Goal: Task Accomplishment & Management: Manage account settings

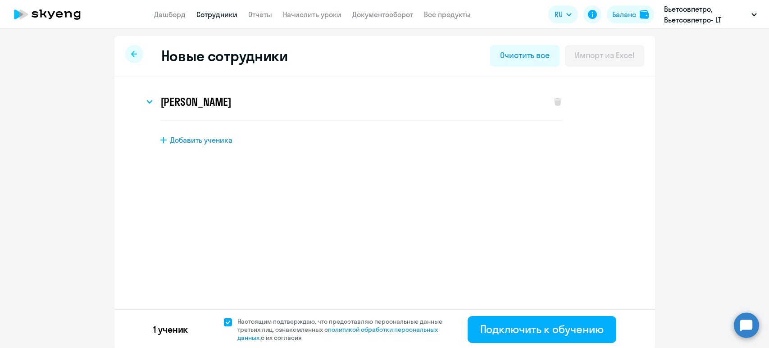
select select "english_adult_not_native_speaker"
select select "7"
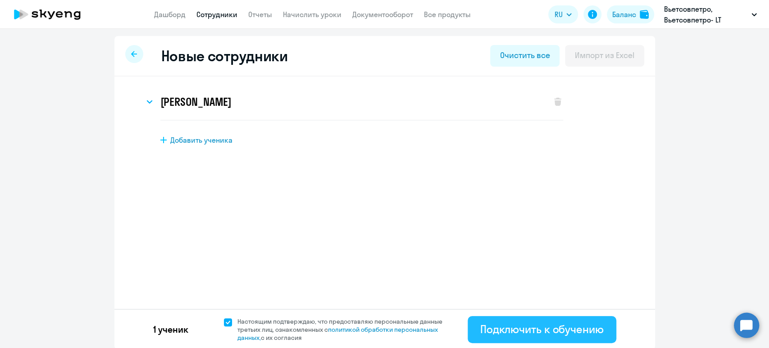
click at [543, 327] on div "Подключить к обучению" at bounding box center [541, 329] width 123 height 14
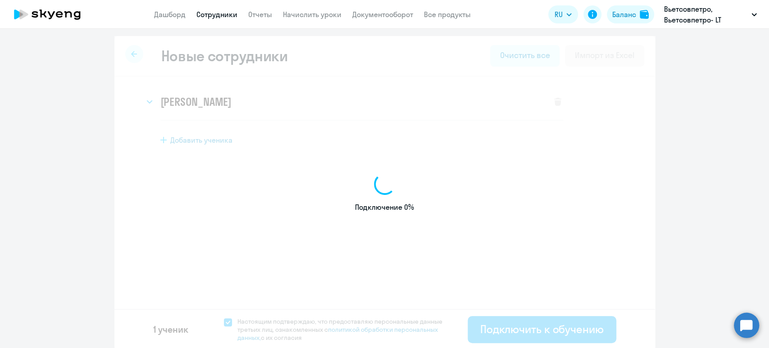
select select "english_adult_not_native_speaker"
select select "7"
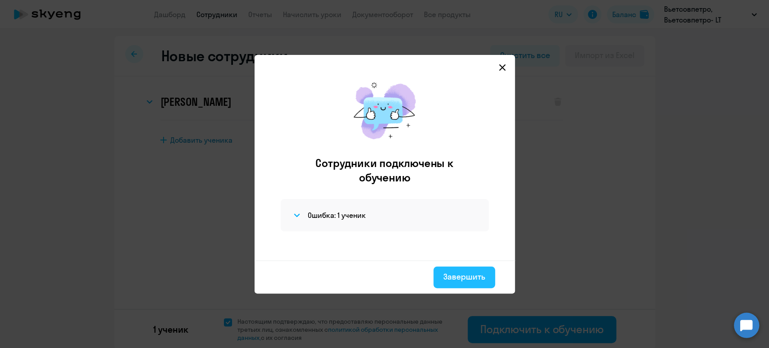
click at [462, 276] on div "Завершить" at bounding box center [464, 277] width 42 height 12
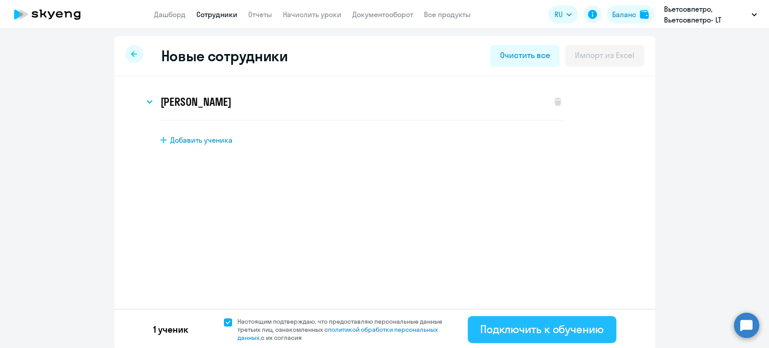
click at [543, 332] on div "Подключить к обучению" at bounding box center [541, 329] width 123 height 14
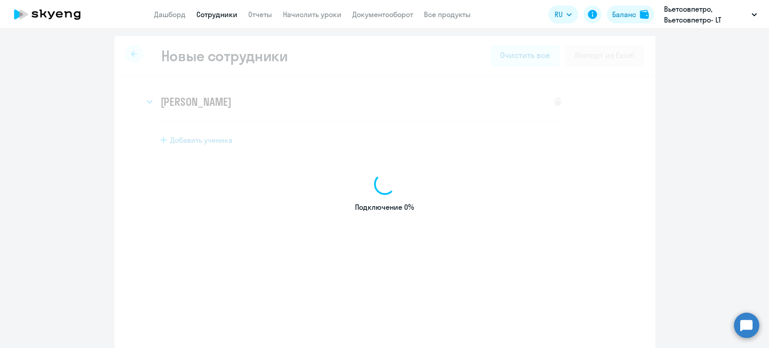
select select "english_adult_not_native_speaker"
select select "5"
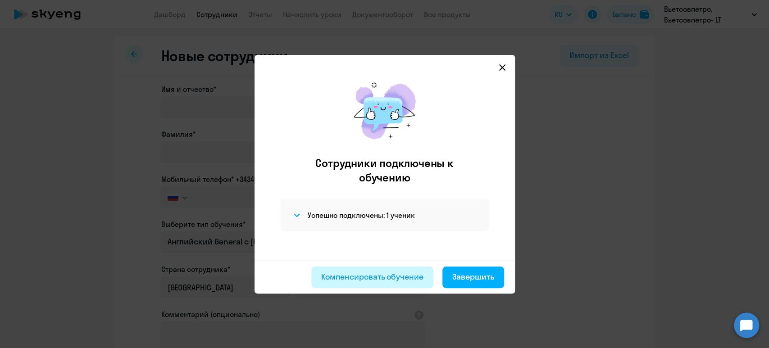
click at [395, 279] on div "Компенсировать обучение" at bounding box center [372, 277] width 102 height 12
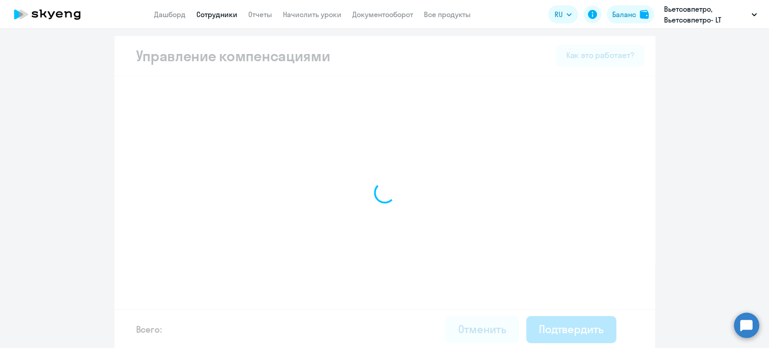
select select "MONTHLY"
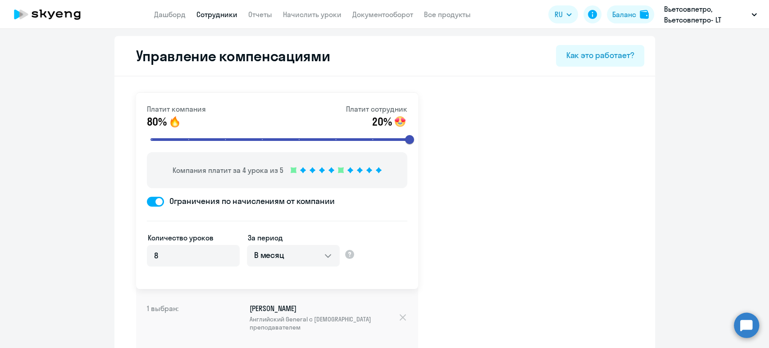
click at [209, 11] on link "Сотрудники" at bounding box center [216, 14] width 41 height 9
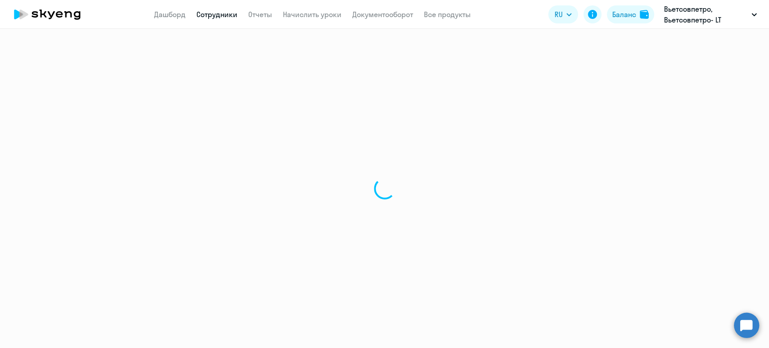
select select "30"
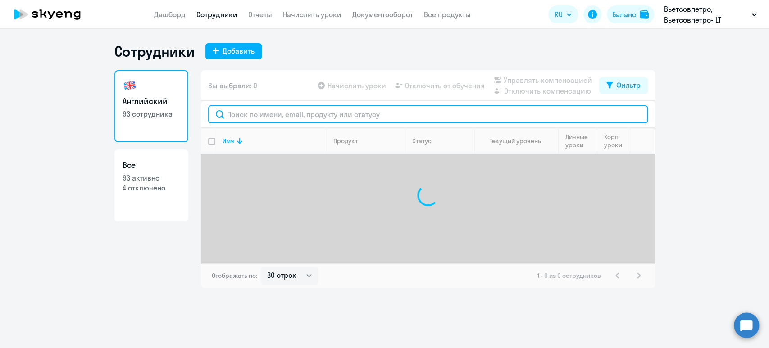
click at [277, 116] on input "text" at bounding box center [428, 114] width 440 height 18
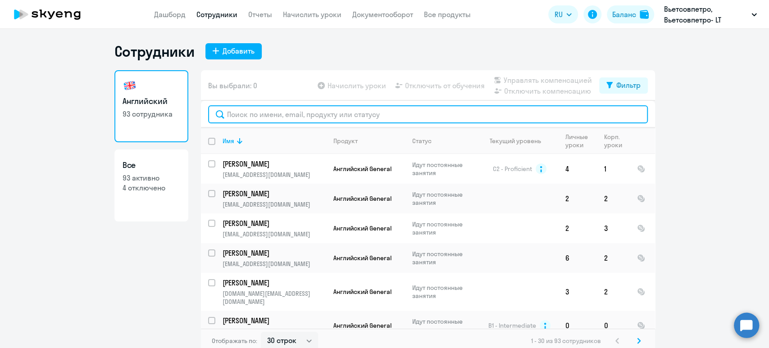
paste input "iakhtimpro1@gmail.com"
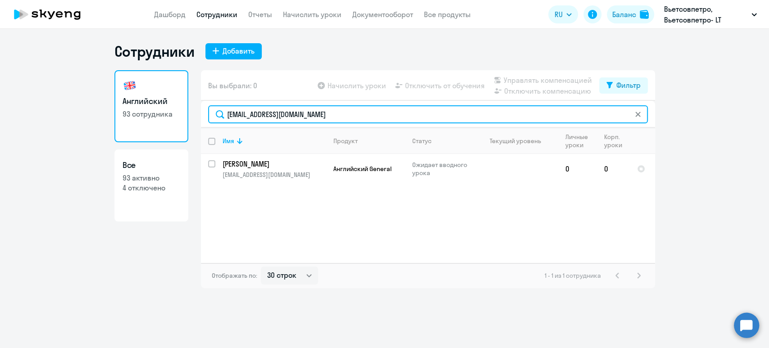
type input "iakhtimpro1@gmail.com"
drag, startPoint x: 336, startPoint y: 112, endPoint x: 176, endPoint y: 109, distance: 160.3
click at [176, 109] on div "Английский 93 сотрудника Все 93 активно 4 отключено Вы выбрали: 0 Начислить уро…" at bounding box center [384, 179] width 540 height 218
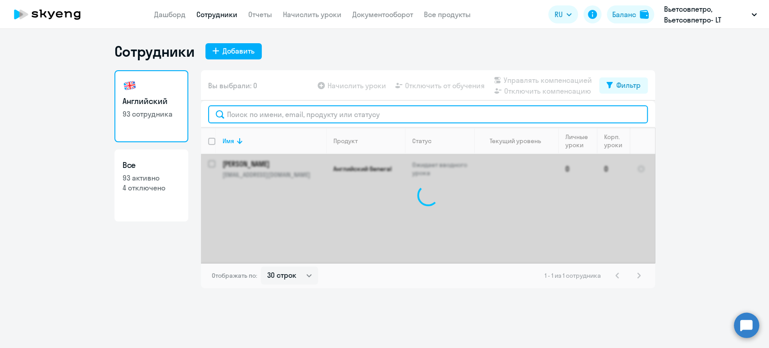
click at [336, 115] on input "text" at bounding box center [428, 114] width 440 height 18
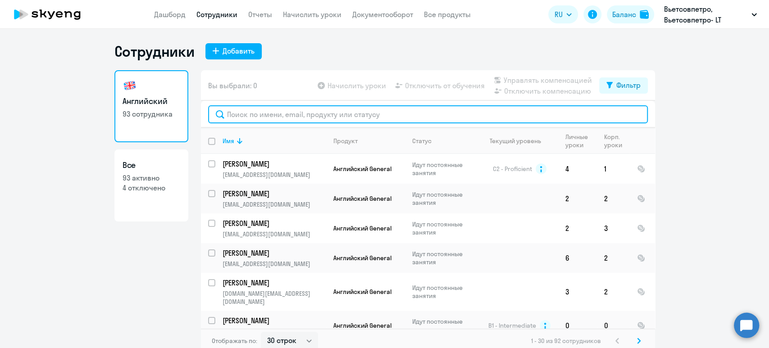
paste input "iakhtimpro1@gmail.com"
type input "iakhtimpro1@gmail.com"
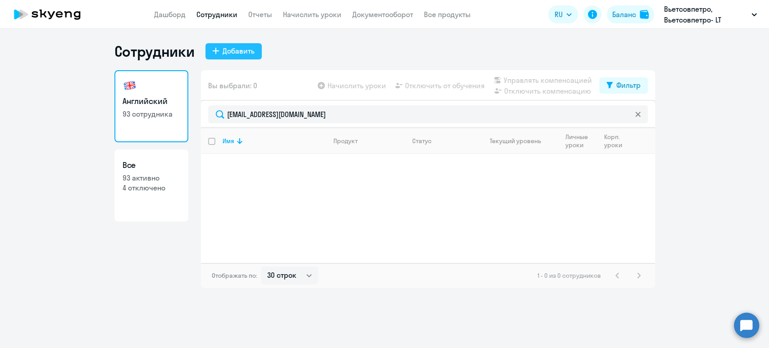
click at [238, 52] on div "Добавить" at bounding box center [238, 50] width 32 height 11
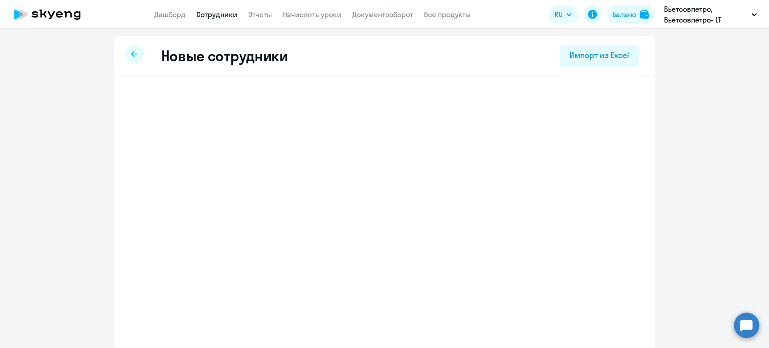
select select "english_adult_not_native_speaker"
select select "5"
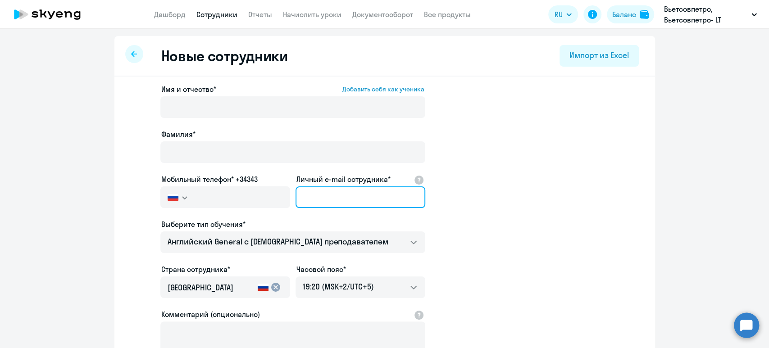
click at [333, 193] on input "Личный e-mail сотрудника*" at bounding box center [360, 197] width 130 height 22
paste input "iakhtimpro1@gmail.com"
type input "iakhtimpro1@gmail.com"
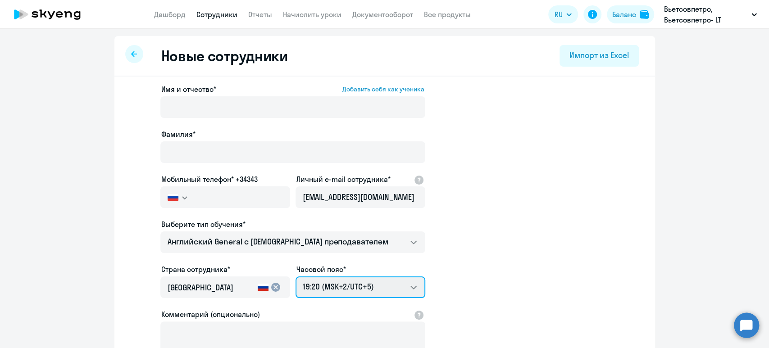
click at [357, 283] on select "03:20 (MSK-14/UTC-11) 04:20 (MSK-13/UTC-10) 05:20 (MSK-12/UTC-9) 06:20 (MSK-11/…" at bounding box center [360, 288] width 130 height 22
select select "7"
click at [295, 277] on select "03:20 (MSK-14/UTC-11) 04:20 (MSK-13/UTC-10) 05:20 (MSK-12/UTC-9) 06:20 (MSK-11/…" at bounding box center [360, 288] width 130 height 22
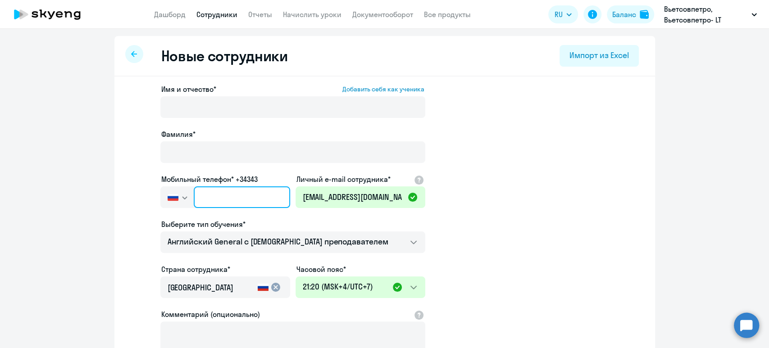
click at [202, 193] on input "text" at bounding box center [242, 197] width 96 height 22
paste input "+7 479 981-63-71"
type input "+7 479 981-63-71"
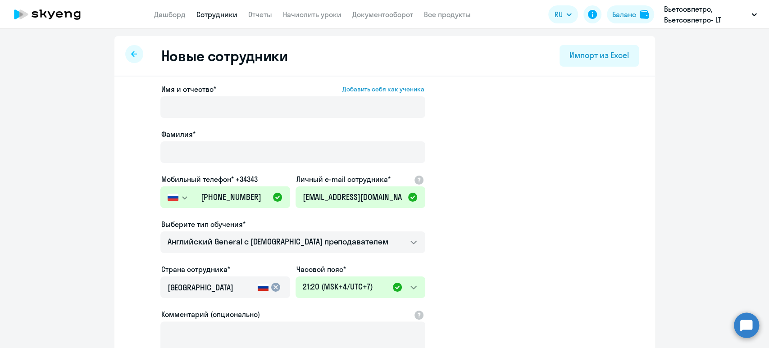
click at [206, 167] on div "Имя и отчество* Добавить себя как ученика Фамилия* Мобильный телефон* +34343 Ро…" at bounding box center [292, 244] width 265 height 321
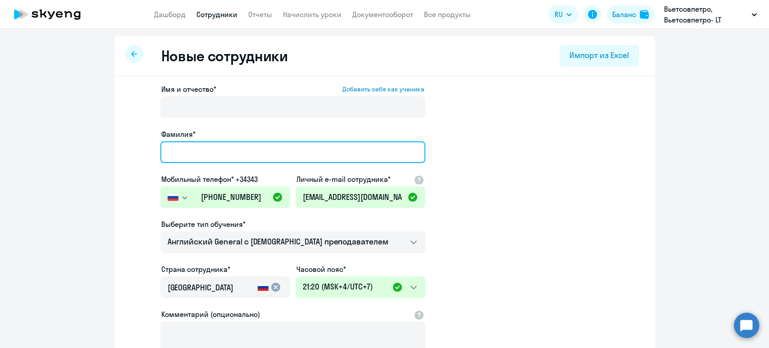
click at [206, 155] on input "Фамилия*" at bounding box center [292, 152] width 265 height 22
paste input "Яхин"
type input "Яхин"
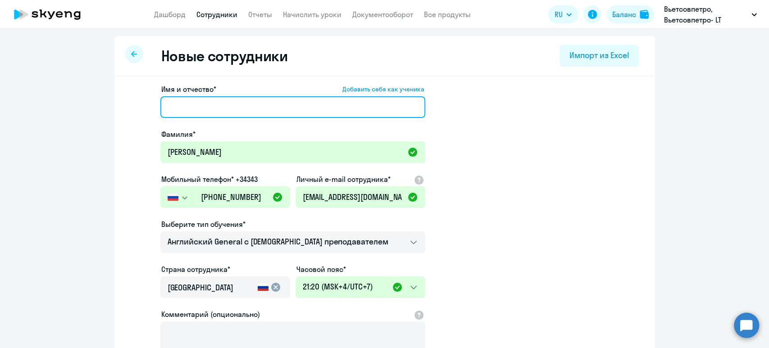
click at [199, 101] on input "Имя и отчество* Добавить себя как ученика" at bounding box center [292, 107] width 265 height 22
paste input "Рустем Валерьевич"
type input "Рустем Валерьевич"
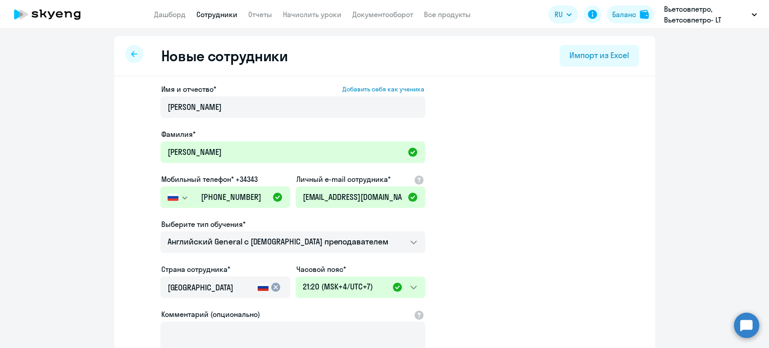
click at [519, 163] on app-new-student-form "Имя и отчество* Добавить себя как ученика Рустем Валерьевич Фамилия* Яхин Мобил…" at bounding box center [385, 244] width 512 height 321
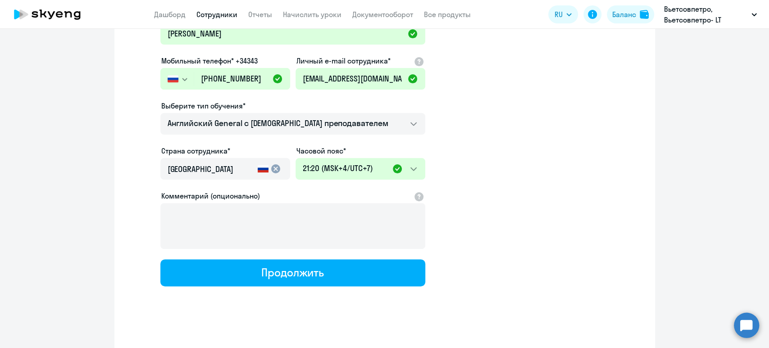
scroll to position [123, 0]
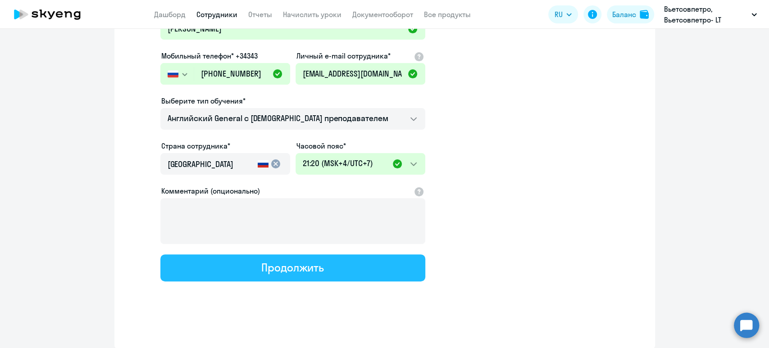
click at [308, 263] on div "Продолжить" at bounding box center [292, 267] width 63 height 14
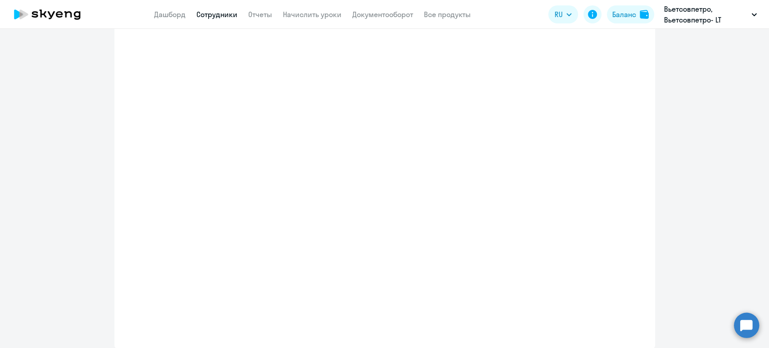
select select "english_adult_not_native_speaker"
select select "7"
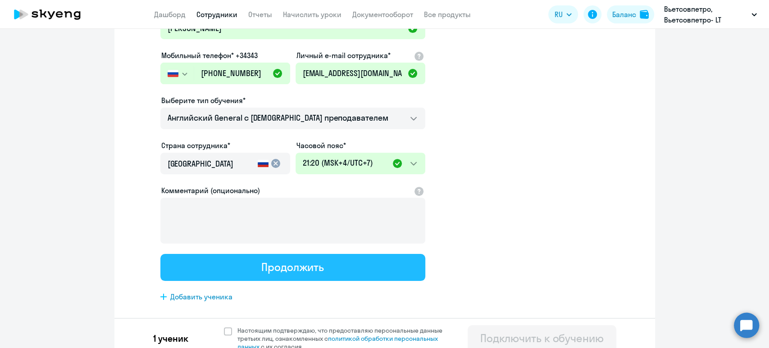
scroll to position [0, 0]
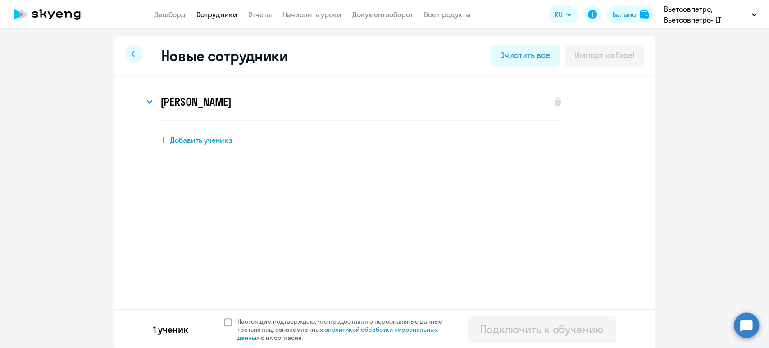
click at [224, 321] on span at bounding box center [228, 322] width 8 height 8
click at [223, 317] on input "Настоящим подтверждаю, что предоставляю персональные данные третьих лиц, ознако…" at bounding box center [223, 317] width 0 height 0
checkbox input "true"
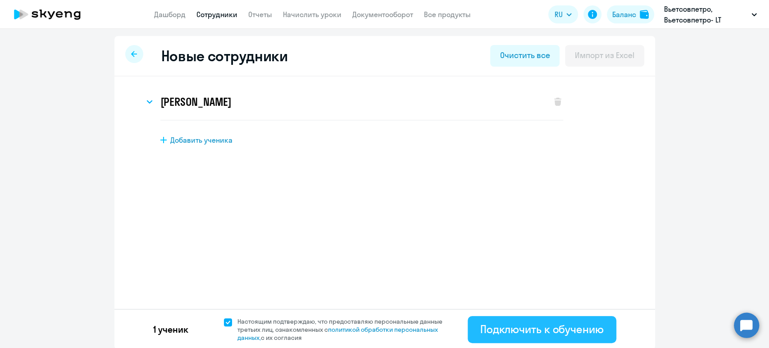
click at [553, 326] on div "Подключить к обучению" at bounding box center [541, 329] width 123 height 14
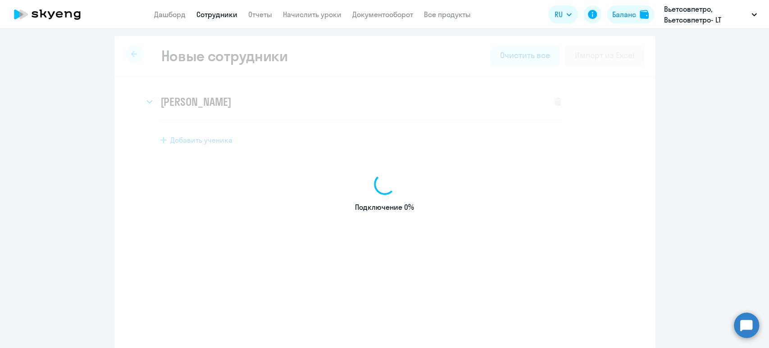
select select "english_adult_not_native_speaker"
select select "5"
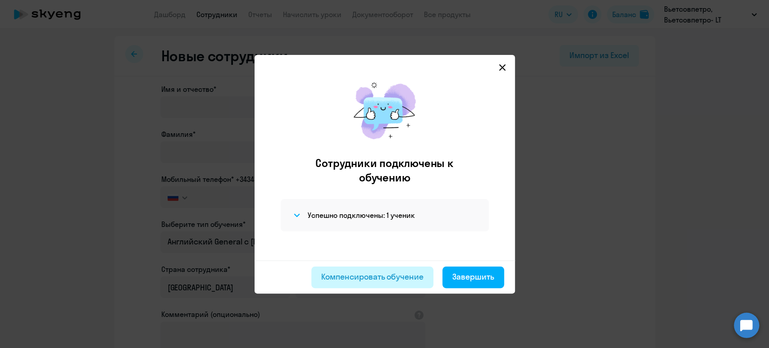
click at [395, 271] on div "Компенсировать обучение" at bounding box center [372, 277] width 102 height 12
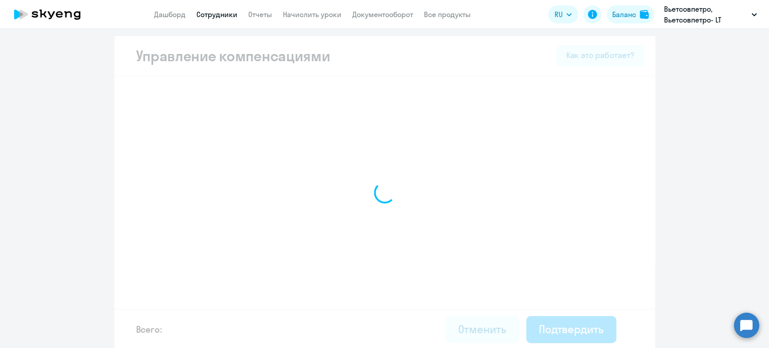
select select "MONTHLY"
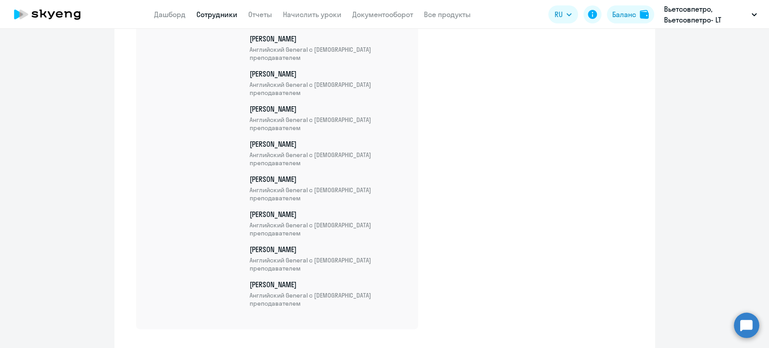
scroll to position [3292, 0]
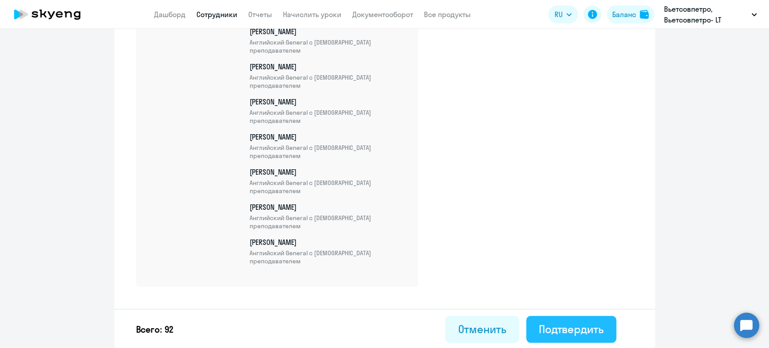
click at [558, 332] on div "Подтвердить" at bounding box center [571, 329] width 65 height 14
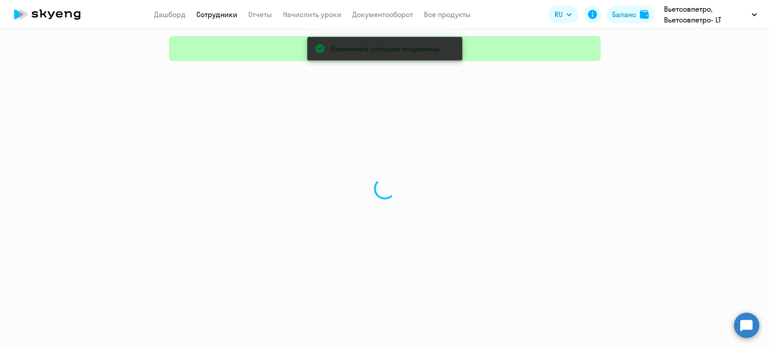
select select "30"
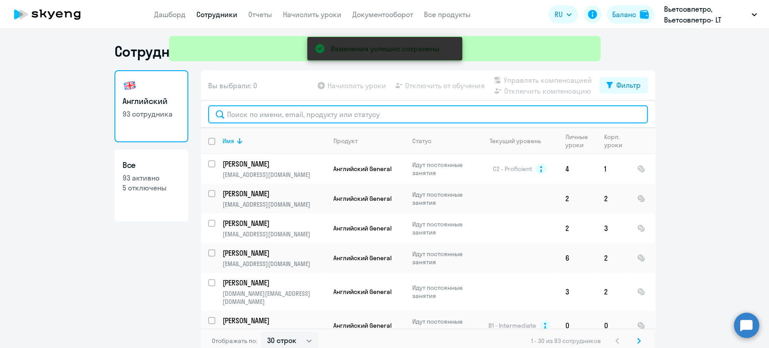
click at [331, 113] on input "text" at bounding box center [428, 114] width 440 height 18
paste input "Рустем Валерьевич"
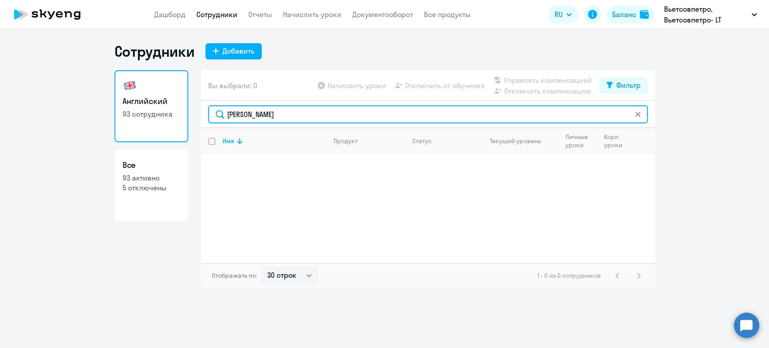
drag, startPoint x: 313, startPoint y: 113, endPoint x: 158, endPoint y: 113, distance: 154.5
click at [158, 113] on div "Английский 93 сотрудника Все 93 активно 5 отключены Вы выбрали: 0 Начислить уро…" at bounding box center [384, 179] width 540 height 218
paste input "iakhtimpro1@gmail.com"
type input "iakhtimpro1@gmail.com"
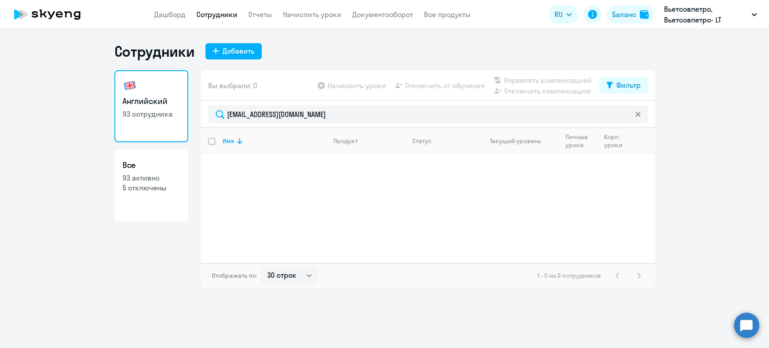
click at [749, 168] on ng-component "Сотрудники Добавить Английский 93 сотрудника Все 93 активно 5 отключены Вы выбр…" at bounding box center [384, 165] width 769 height 246
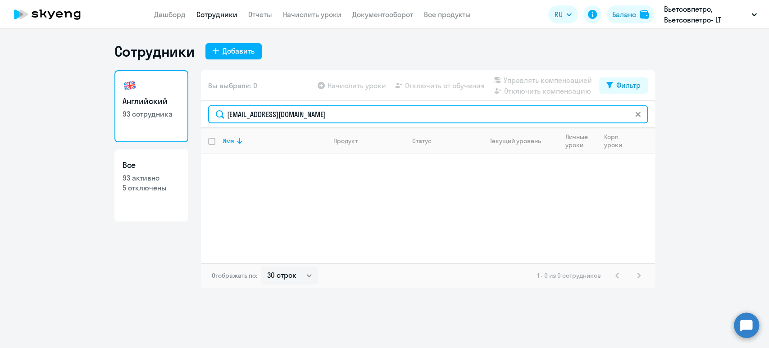
click at [374, 121] on input "iakhtimpro1@gmail.com" at bounding box center [428, 114] width 440 height 18
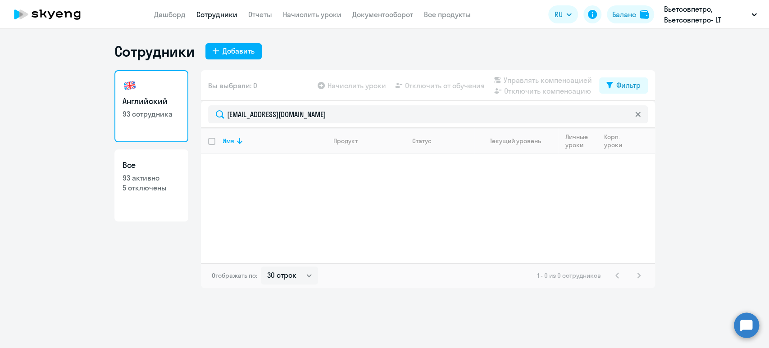
click at [713, 141] on ng-component "Сотрудники Добавить Английский 93 сотрудника Все 93 активно 5 отключены Вы выбр…" at bounding box center [384, 165] width 769 height 246
click at [337, 42] on div "Сотрудники Добавить" at bounding box center [384, 51] width 540 height 18
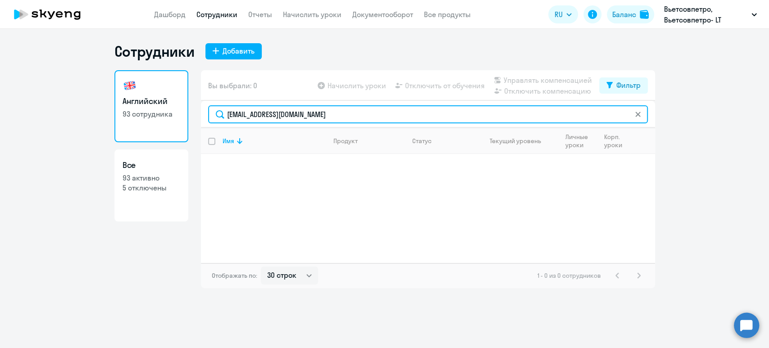
drag, startPoint x: 330, startPoint y: 117, endPoint x: 146, endPoint y: 111, distance: 183.4
click at [145, 110] on div "Английский 93 сотрудника Все 93 активно 5 отключены Вы выбрали: 0 Начислить уро…" at bounding box center [384, 179] width 540 height 218
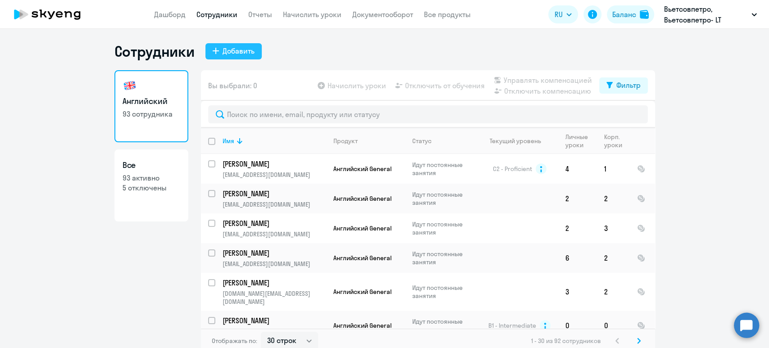
click at [231, 54] on div "Добавить" at bounding box center [238, 50] width 32 height 11
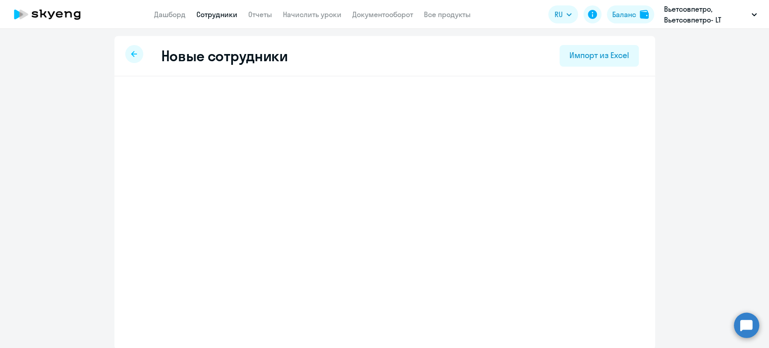
select select "english_adult_not_native_speaker"
select select "5"
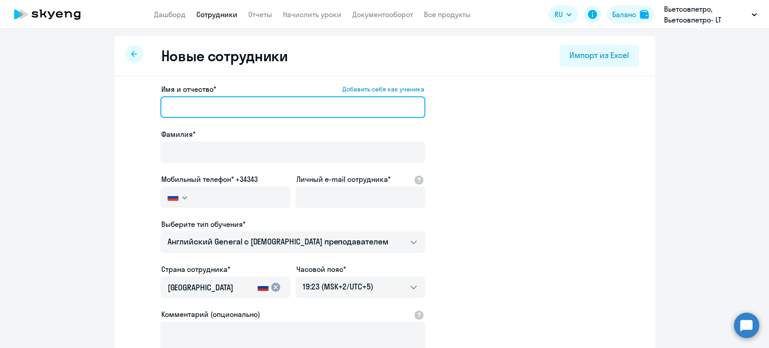
click at [251, 105] on input "Имя и отчество* Добавить себя как ученика" at bounding box center [292, 107] width 265 height 22
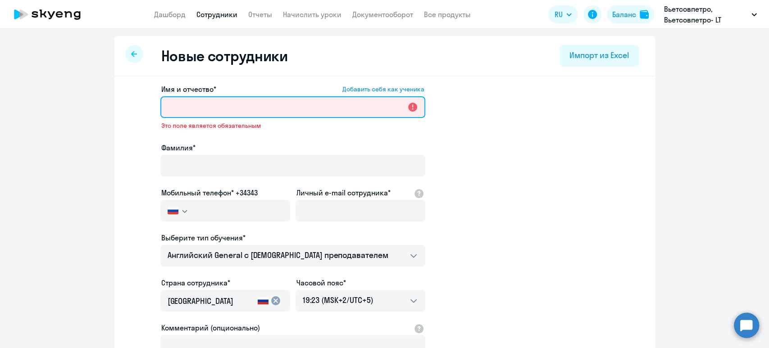
paste input "Яхин"
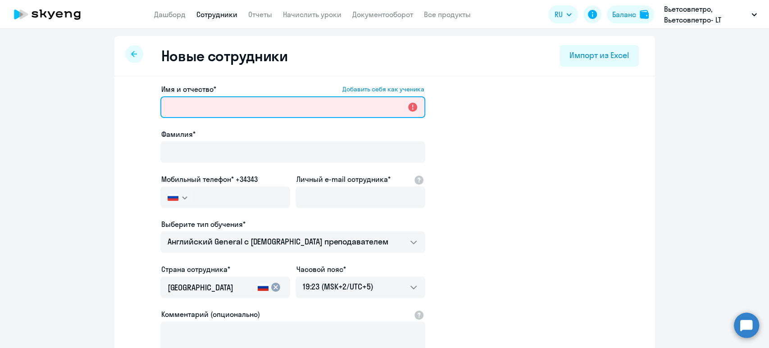
type input "Яхин"
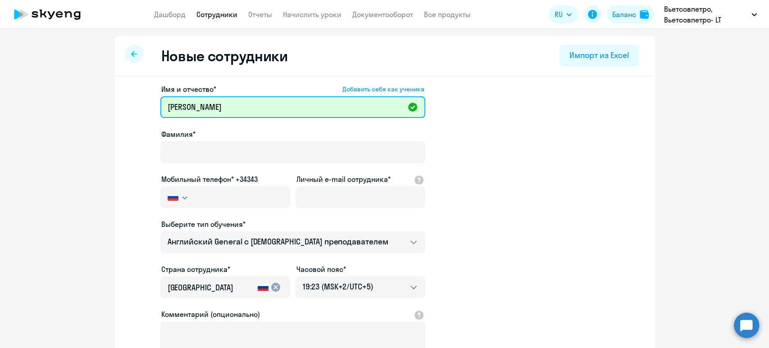
drag, startPoint x: 199, startPoint y: 107, endPoint x: 66, endPoint y: 104, distance: 132.9
click at [66, 104] on ng-component "Новые сотрудники Импорт из Excel Имя и отчество* Добавить себя как ученика Яхин…" at bounding box center [384, 254] width 769 height 436
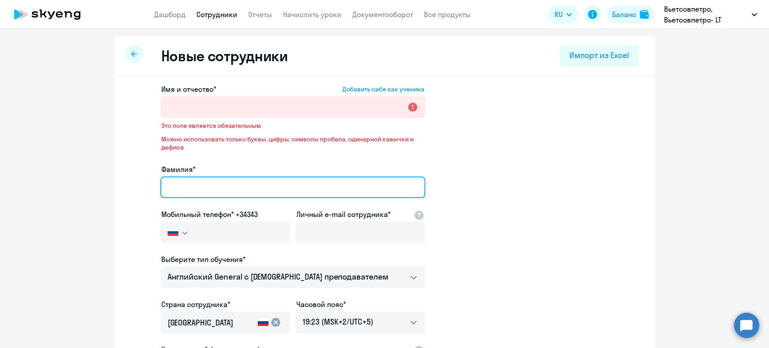
click at [213, 181] on input "Фамилия*" at bounding box center [292, 188] width 265 height 22
paste input "Яхин"
type input "Яхин"
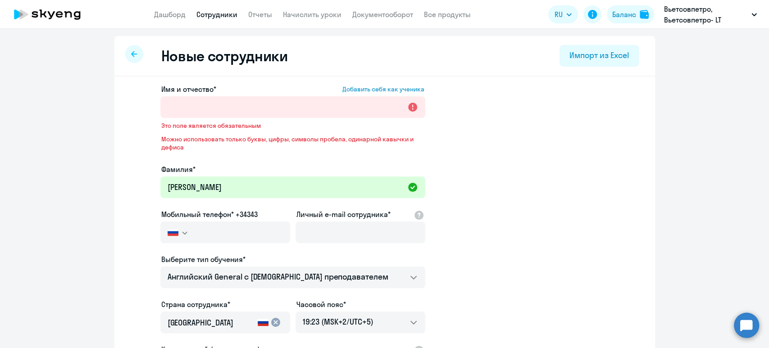
click at [217, 91] on label "Имя и отчество* Добавить себя как ученика" at bounding box center [292, 89] width 263 height 11
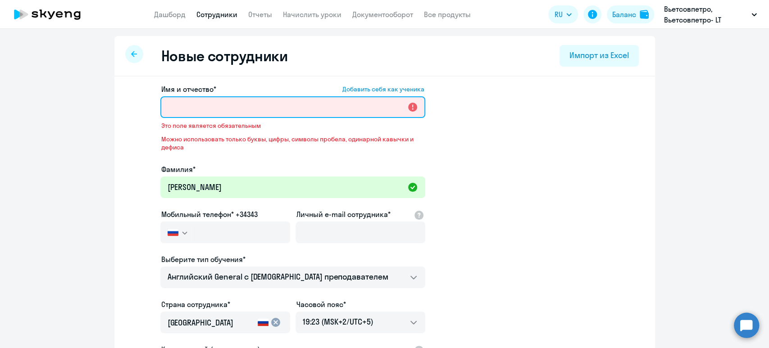
click at [217, 96] on input "Имя и отчество* Добавить себя как ученика" at bounding box center [292, 107] width 265 height 22
click at [223, 106] on input "Имя и отчество* Добавить себя как ученика" at bounding box center [292, 107] width 265 height 22
paste input "Рустем Валерьевич"
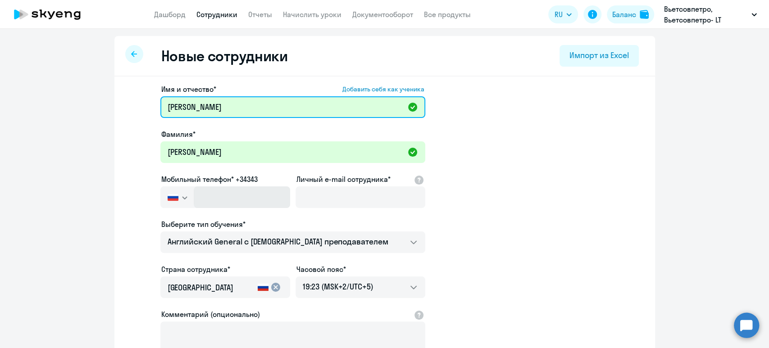
type input "Рустем Валерьевич"
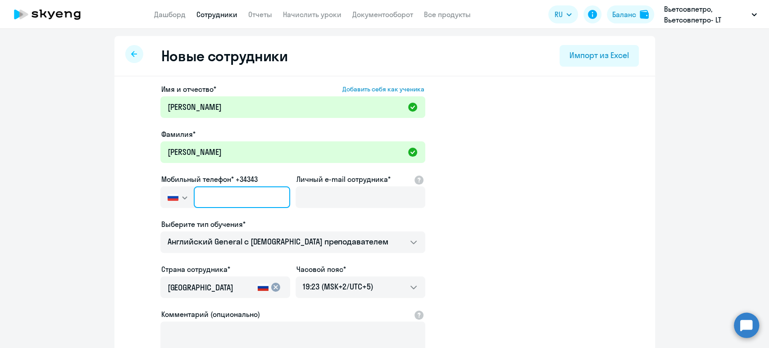
click at [244, 198] on input "text" at bounding box center [242, 197] width 96 height 22
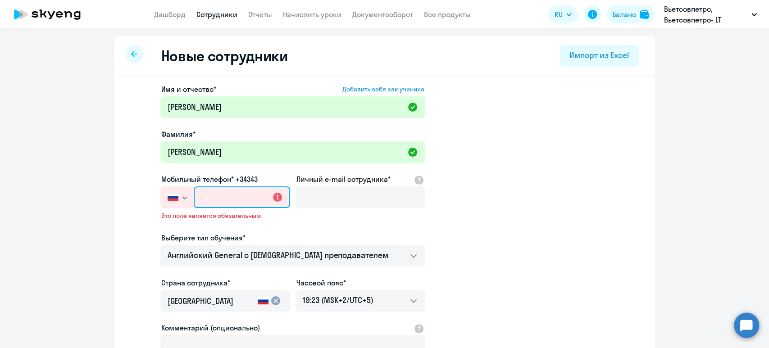
paste input "+7 479 981-63-71"
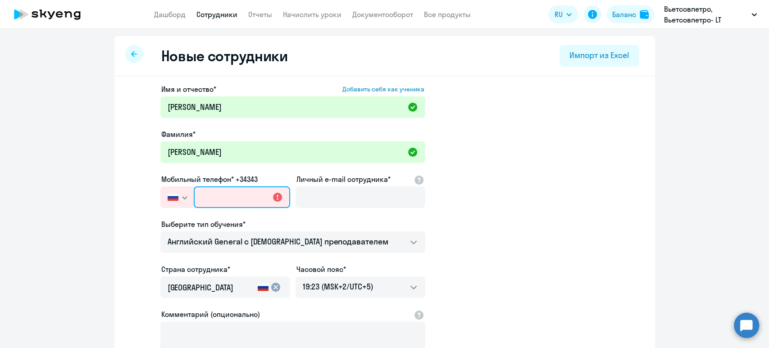
type input "+7 479 981-63-71"
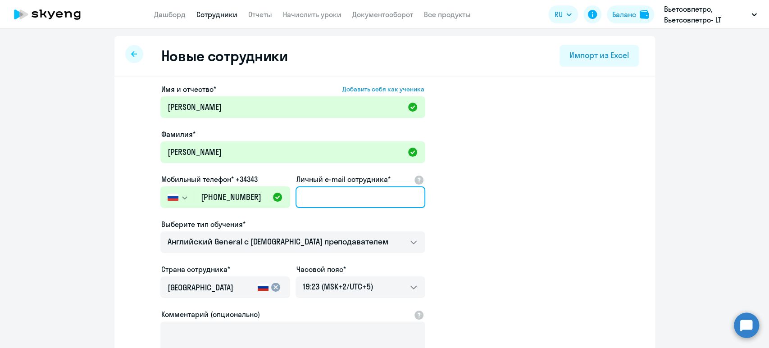
click at [341, 198] on input "Личный e-mail сотрудника*" at bounding box center [360, 197] width 130 height 22
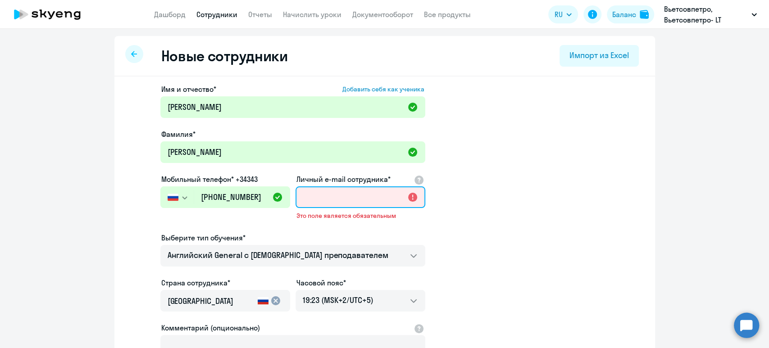
paste input "iakhtimpro1@gmail.com"
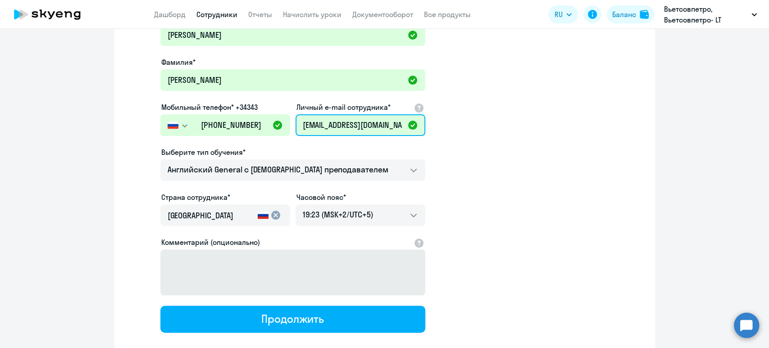
scroll to position [123, 0]
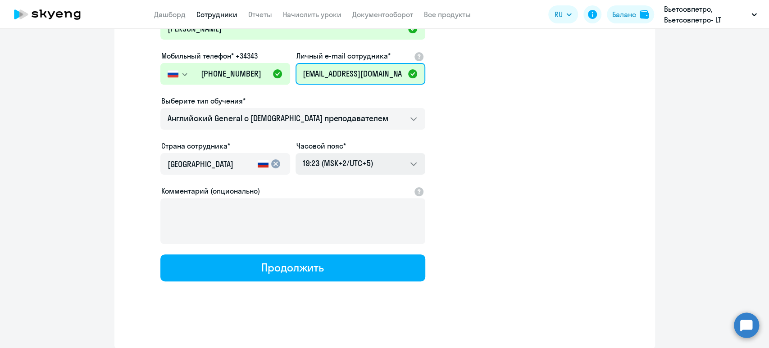
type input "iakhtimpro1@gmail.com"
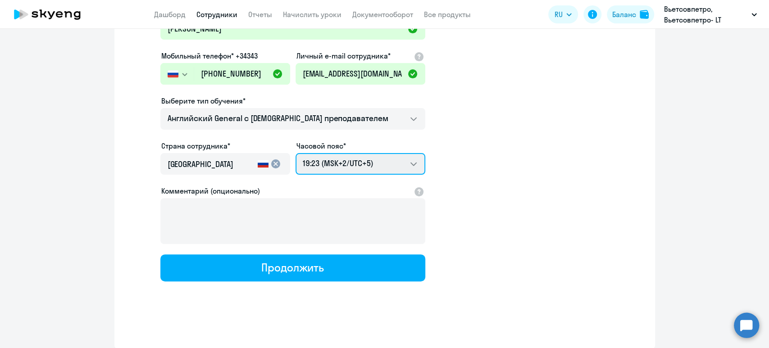
click at [353, 161] on select "03:23 (MSK-14/UTC-11) 04:23 (MSK-13/UTC-10) 05:23 (MSK-12/UTC-9) 06:23 (MSK-11/…" at bounding box center [360, 164] width 130 height 22
select select "7"
click at [295, 153] on select "03:23 (MSK-14/UTC-11) 04:23 (MSK-13/UTC-10) 05:23 (MSK-12/UTC-9) 06:23 (MSK-11/…" at bounding box center [360, 164] width 130 height 22
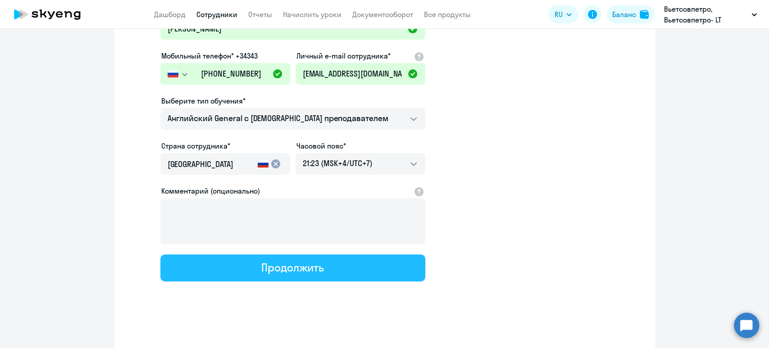
click at [326, 267] on button "Продолжить" at bounding box center [292, 267] width 265 height 27
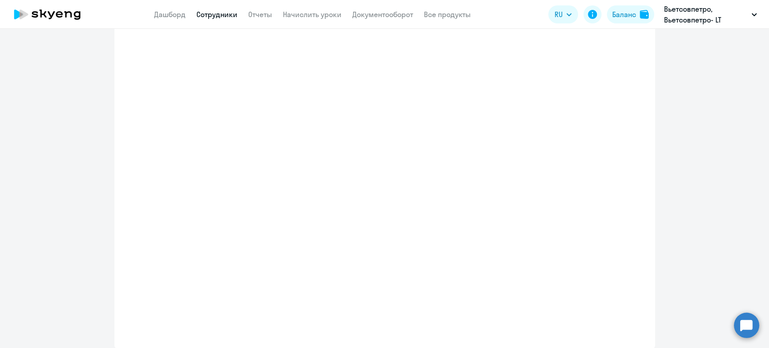
select select "english_adult_not_native_speaker"
select select "7"
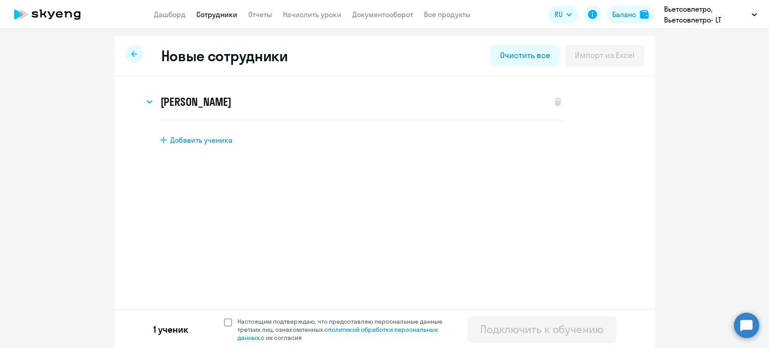
click at [224, 318] on span at bounding box center [228, 322] width 8 height 8
click at [223, 317] on input "Настоящим подтверждаю, что предоставляю персональные данные третьих лиц, ознако…" at bounding box center [223, 317] width 0 height 0
checkbox input "true"
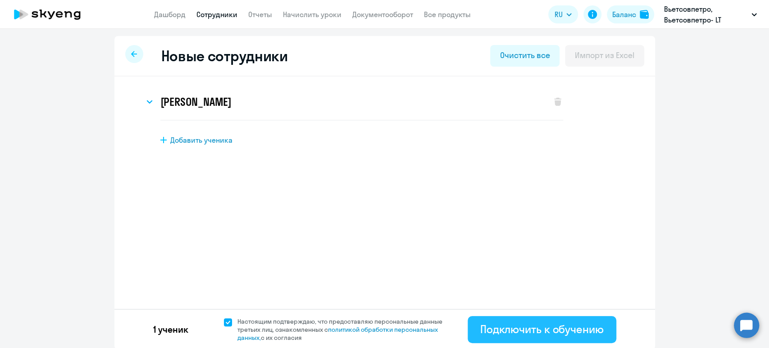
click at [515, 328] on div "Подключить к обучению" at bounding box center [541, 329] width 123 height 14
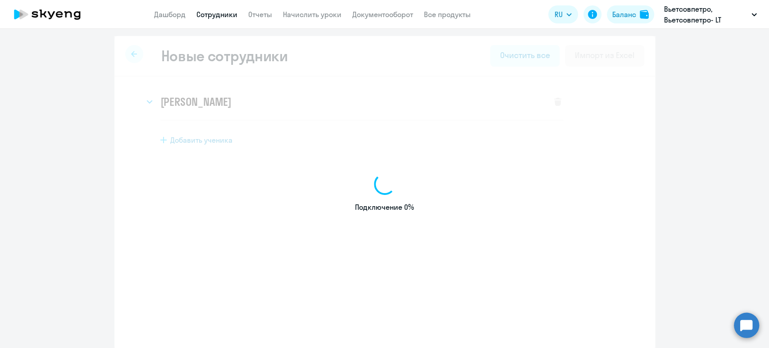
select select "english_adult_not_native_speaker"
select select "5"
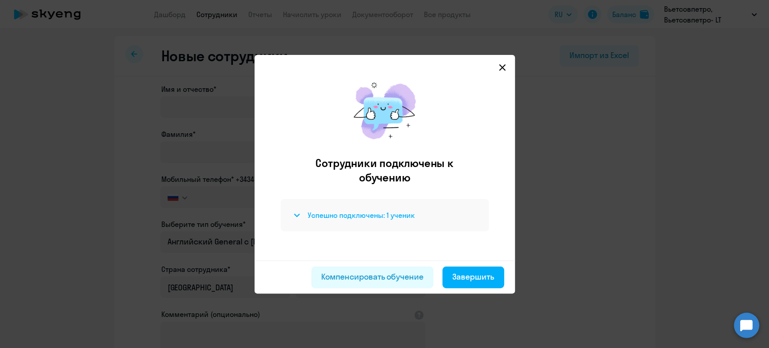
click at [386, 220] on div "Успешно подключены: 1 ученик" at bounding box center [384, 215] width 186 height 11
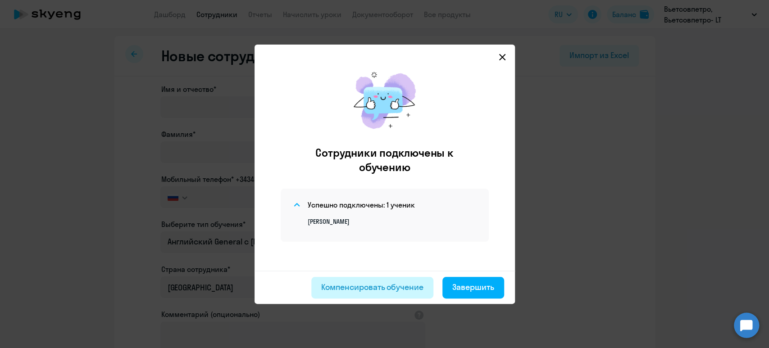
click at [396, 291] on div "Компенсировать обучение" at bounding box center [372, 287] width 102 height 12
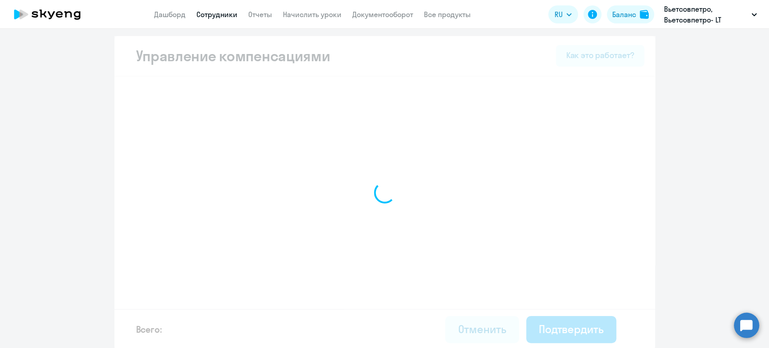
select select "MONTHLY"
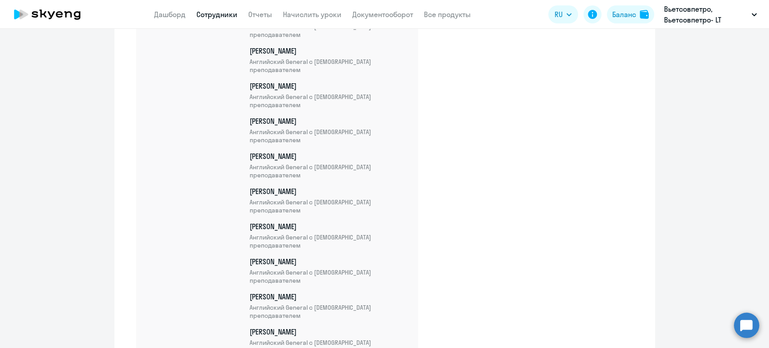
scroll to position [3292, 0]
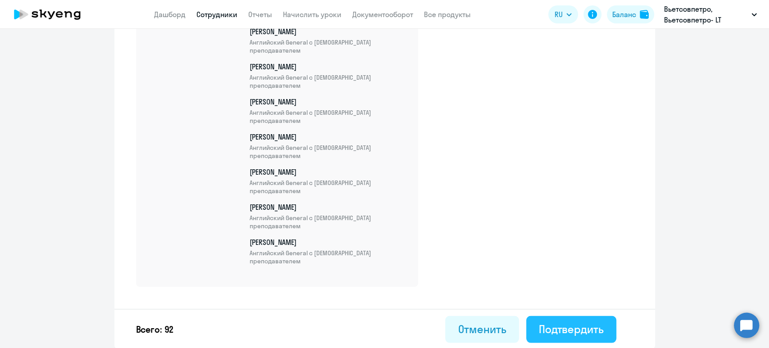
click at [563, 328] on div "Подтвердить" at bounding box center [571, 329] width 65 height 14
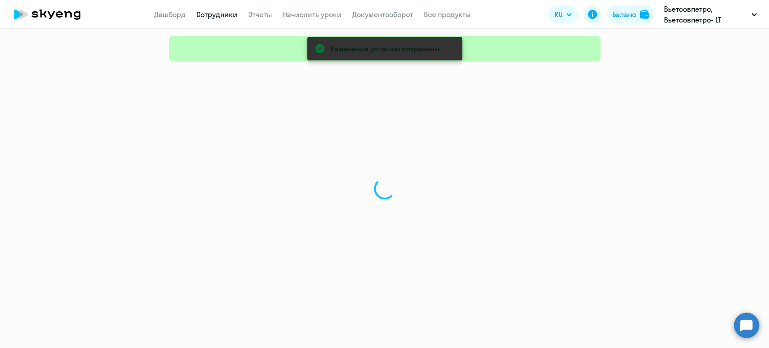
select select "30"
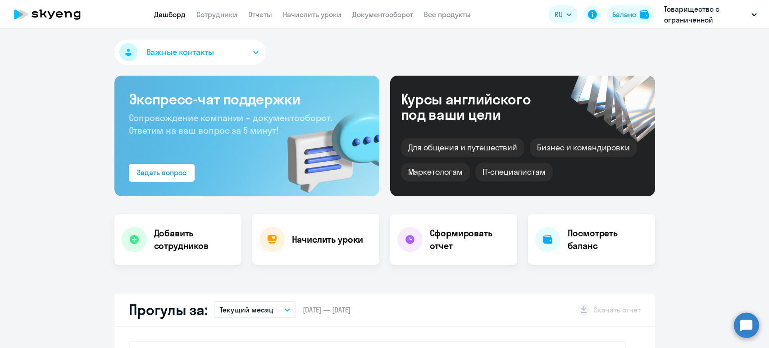
select select "30"
click at [210, 11] on link "Сотрудники" at bounding box center [216, 14] width 41 height 9
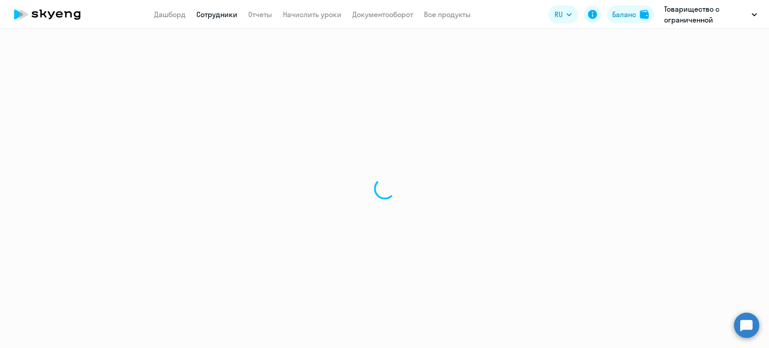
select select "30"
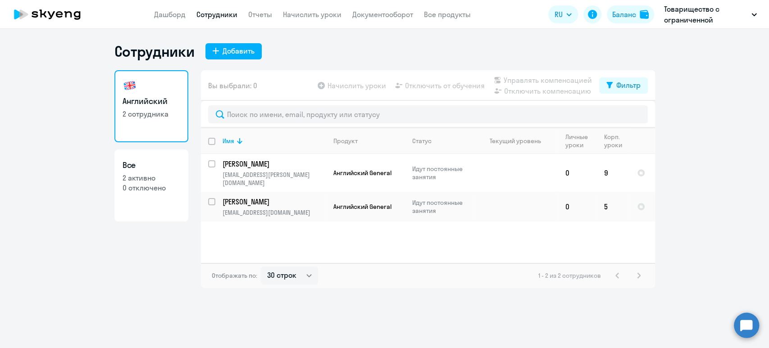
click at [342, 46] on div "Сотрудники Добавить" at bounding box center [384, 51] width 540 height 18
click at [605, 170] on td "9" at bounding box center [613, 173] width 33 height 38
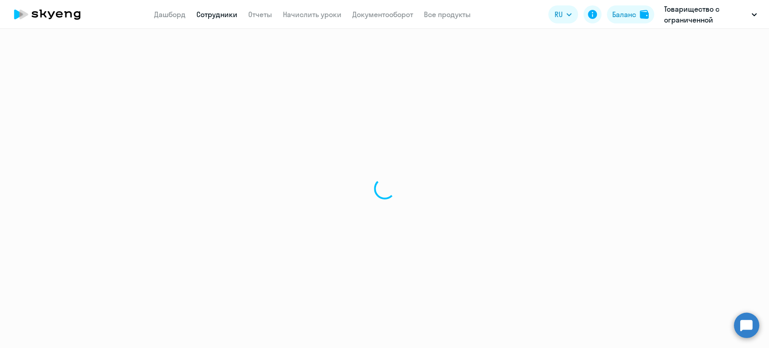
select select "english"
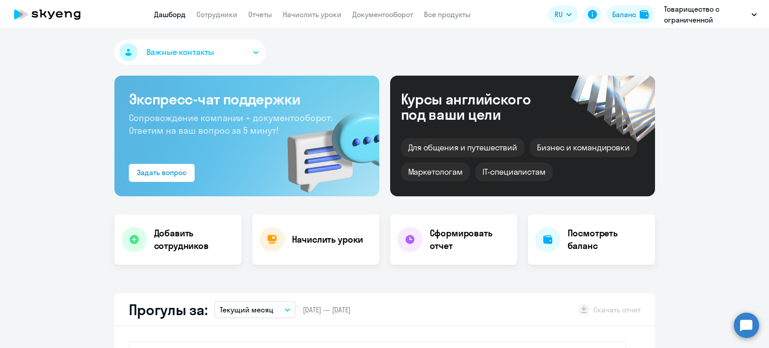
select select "30"
click at [221, 12] on link "Сотрудники" at bounding box center [216, 14] width 41 height 9
select select "30"
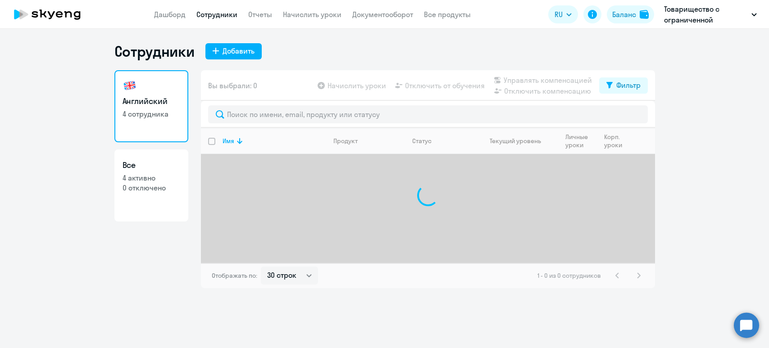
select select "30"
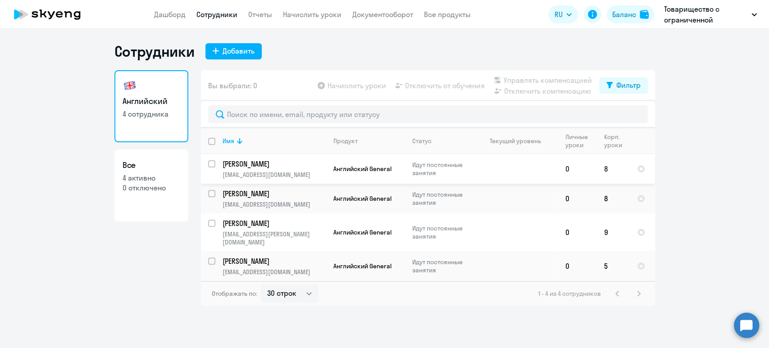
drag, startPoint x: 210, startPoint y: 165, endPoint x: 213, endPoint y: 161, distance: 4.9
click at [211, 164] on input "select row 22583640" at bounding box center [217, 169] width 18 height 18
checkbox input "true"
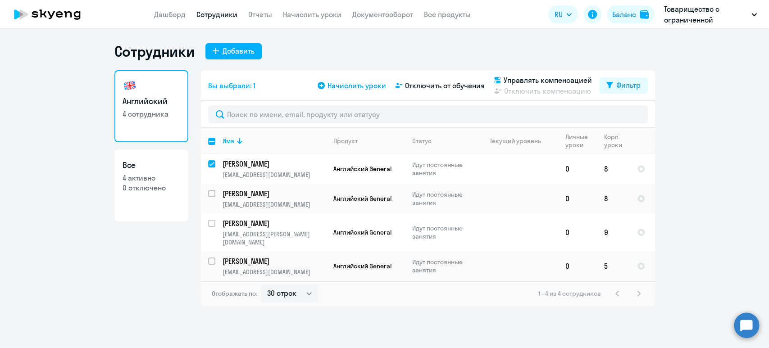
click at [361, 84] on span "Начислить уроки" at bounding box center [356, 85] width 59 height 11
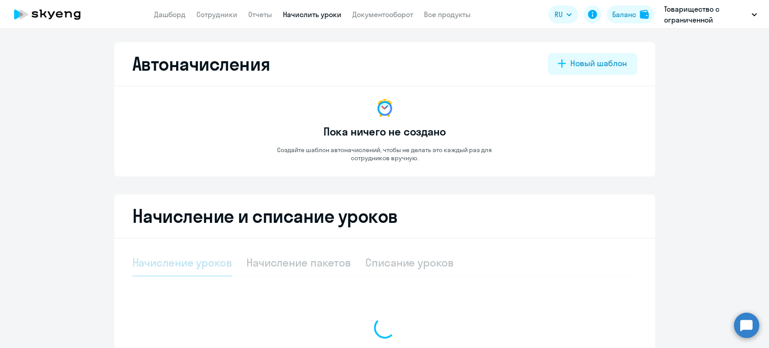
select select "10"
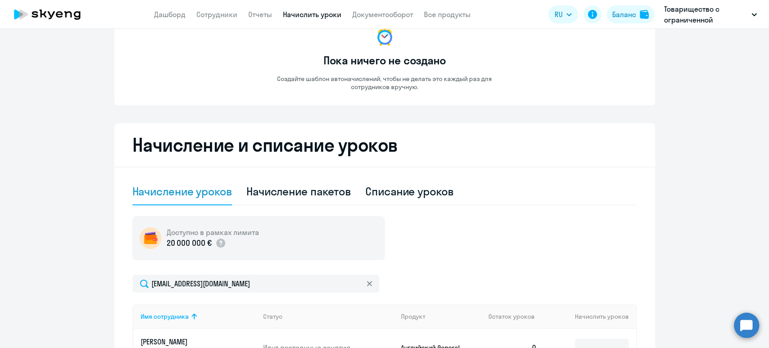
scroll to position [180, 0]
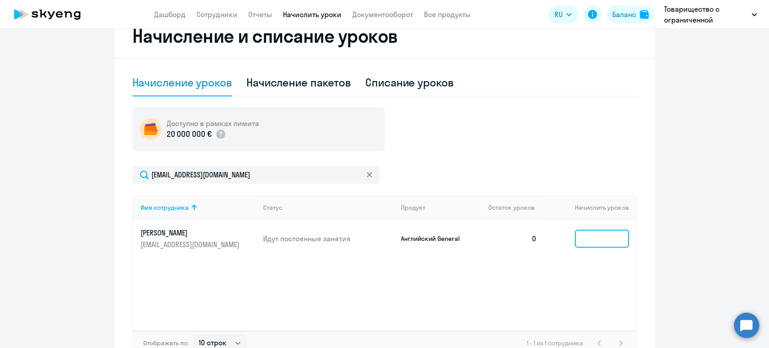
click at [587, 240] on input at bounding box center [602, 239] width 54 height 18
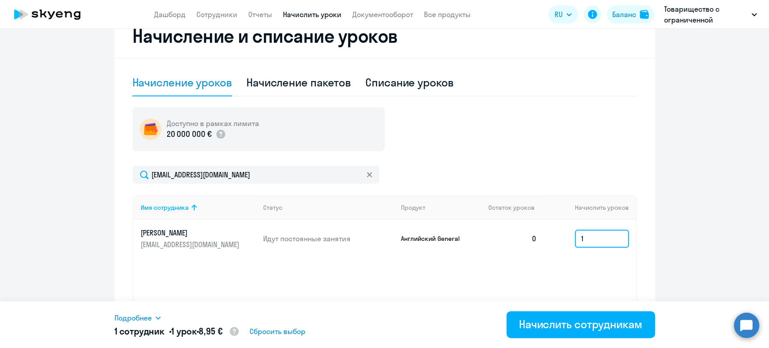
type input "1"
click at [148, 316] on span "Подробнее" at bounding box center [132, 318] width 37 height 11
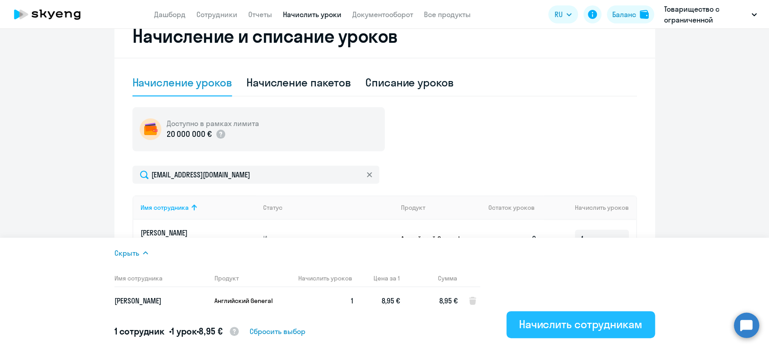
click at [551, 327] on div "Начислить сотрудникам" at bounding box center [580, 324] width 123 height 14
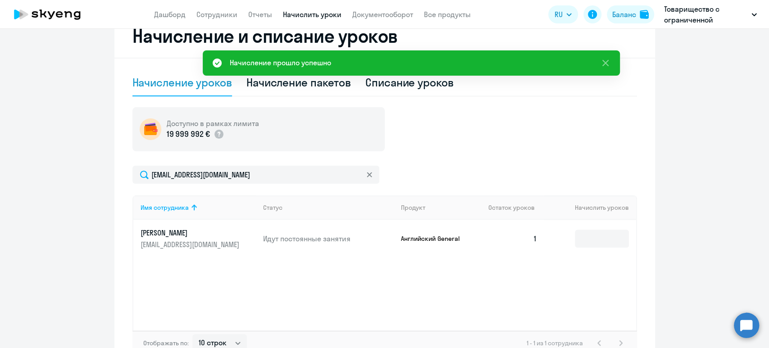
click at [471, 164] on div "Доступно в рамках лимита 19 999 992 € kostya_danikov18@mail.ru Имя сотрудника С…" at bounding box center [384, 231] width 504 height 249
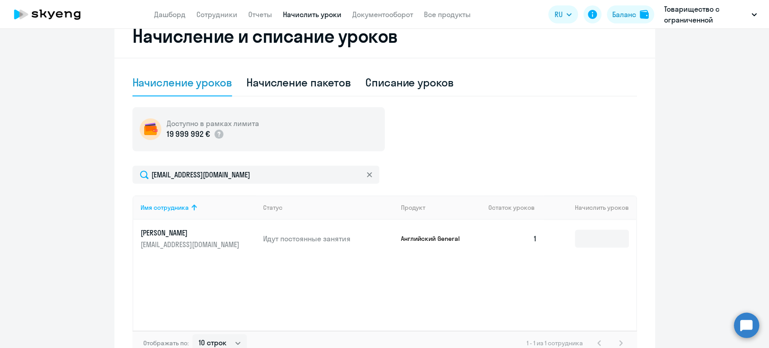
click at [475, 143] on div "Доступно в рамках лимита 19 999 992 €" at bounding box center [384, 129] width 504 height 44
click at [213, 18] on link "Сотрудники" at bounding box center [216, 14] width 41 height 9
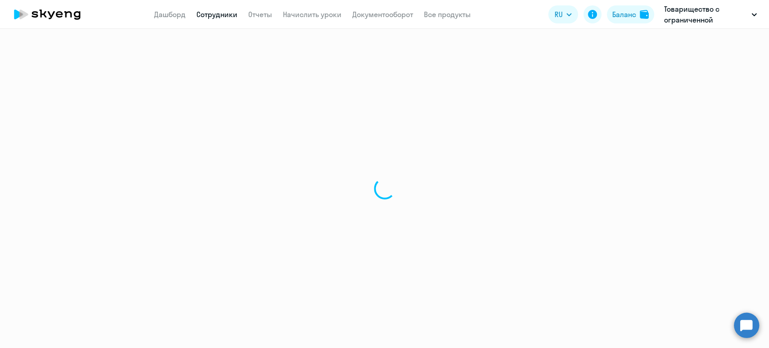
select select "30"
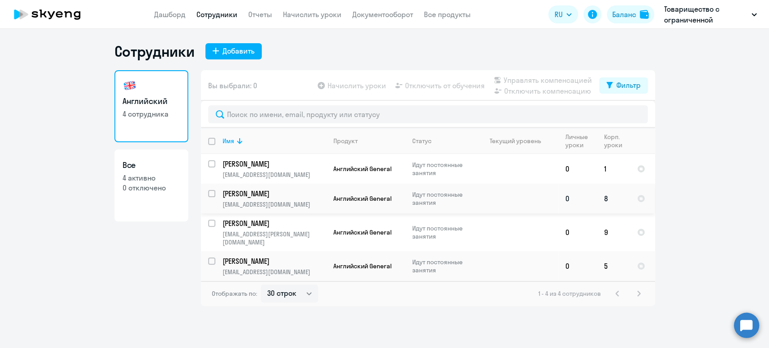
click at [213, 191] on input "select row 21993142" at bounding box center [217, 199] width 18 height 18
checkbox input "true"
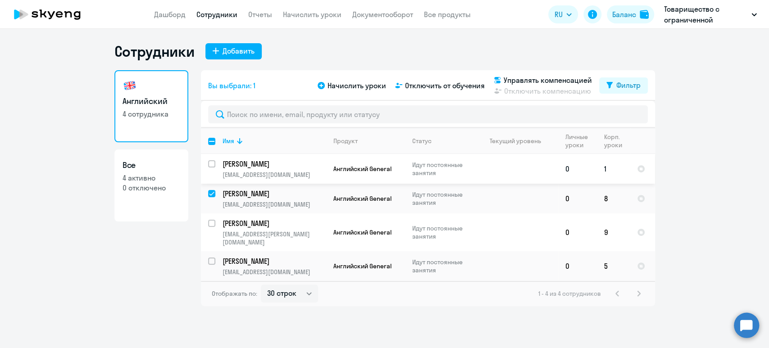
click at [212, 164] on input "select row 22583640" at bounding box center [217, 169] width 18 height 18
checkbox input "true"
click at [211, 221] on input "select row 9940510" at bounding box center [217, 229] width 18 height 18
checkbox input "true"
click at [213, 258] on input "select row 38831299" at bounding box center [217, 267] width 18 height 18
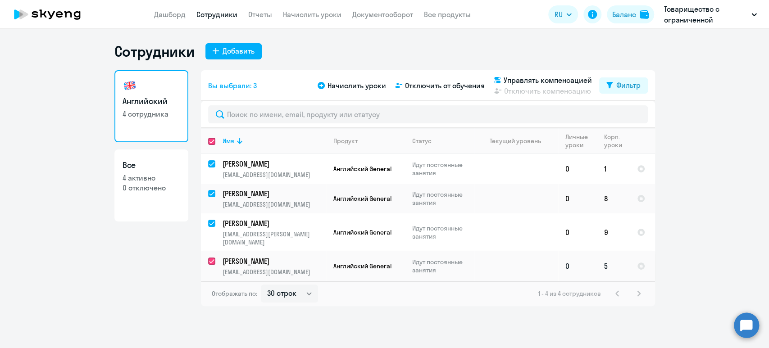
checkbox input "true"
click at [312, 13] on link "Начислить уроки" at bounding box center [312, 14] width 59 height 9
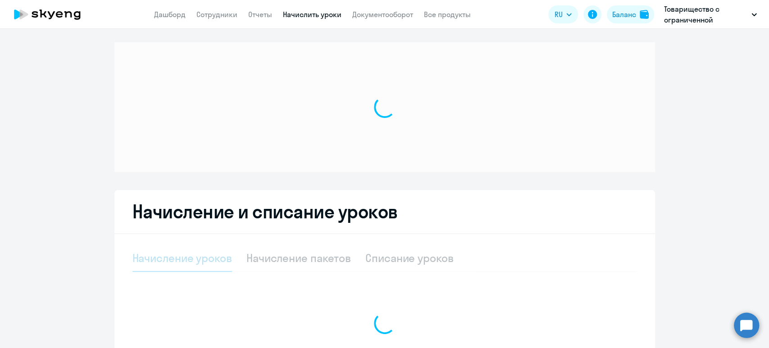
select select "10"
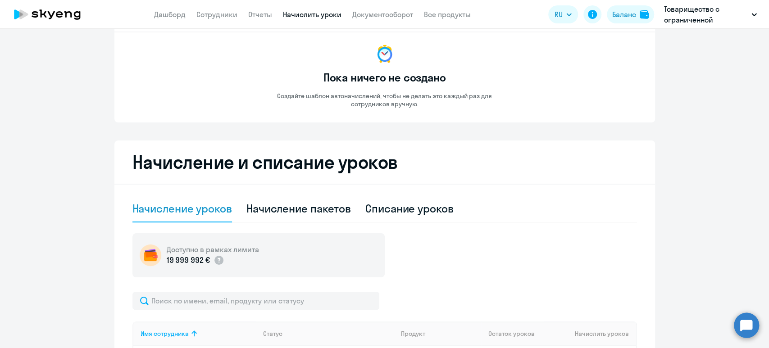
scroll to position [120, 0]
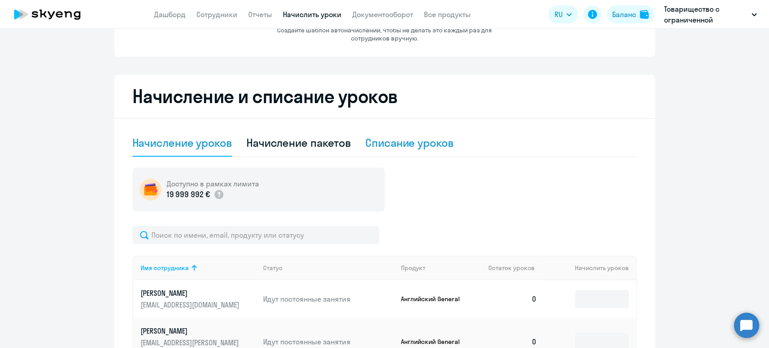
click at [436, 134] on div "Списание уроков" at bounding box center [409, 143] width 88 height 27
select select "10"
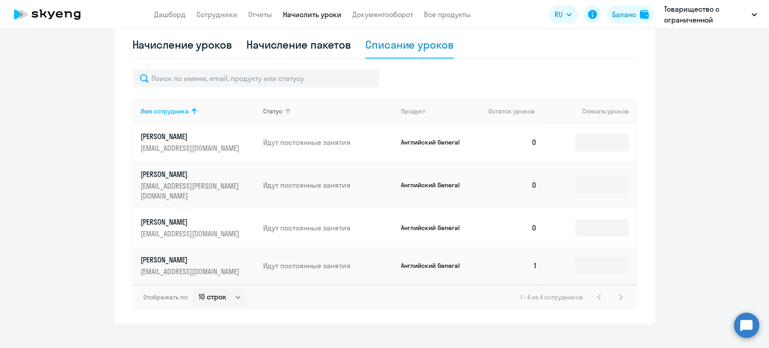
scroll to position [220, 0]
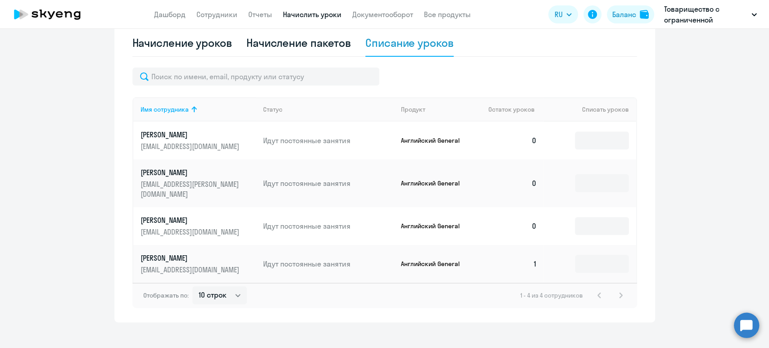
drag, startPoint x: 517, startPoint y: 138, endPoint x: 535, endPoint y: 223, distance: 87.6
click at [535, 223] on tbody "Базарбаев Шаирбек bazarbaeff2011@gmail.com Идут постоянные занятия Английский G…" at bounding box center [384, 202] width 503 height 161
click at [688, 195] on ng-component "Автоначисления Новый шаблон Пока ничего не создано Создайте шаблон автоначислен…" at bounding box center [384, 73] width 769 height 500
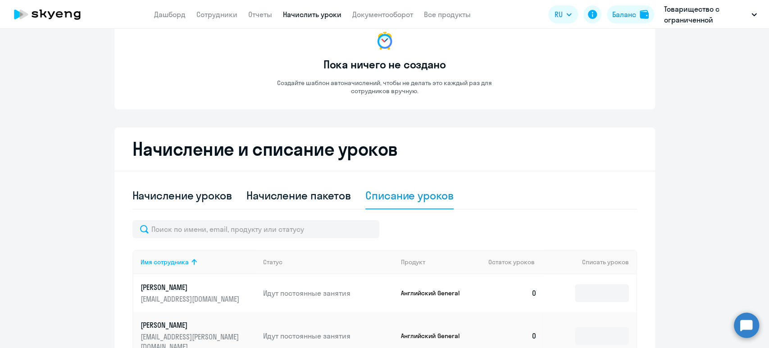
scroll to position [0, 0]
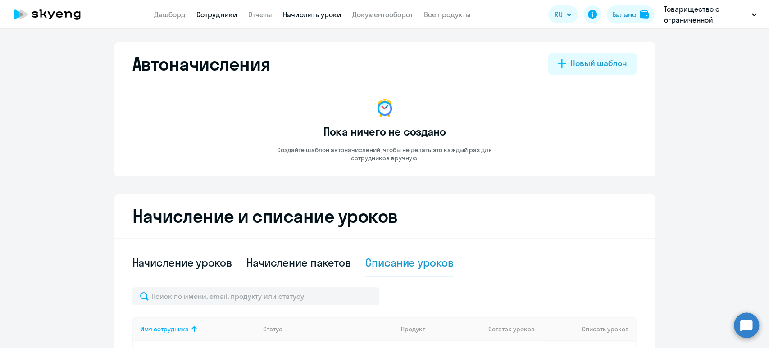
click at [217, 14] on link "Сотрудники" at bounding box center [216, 14] width 41 height 9
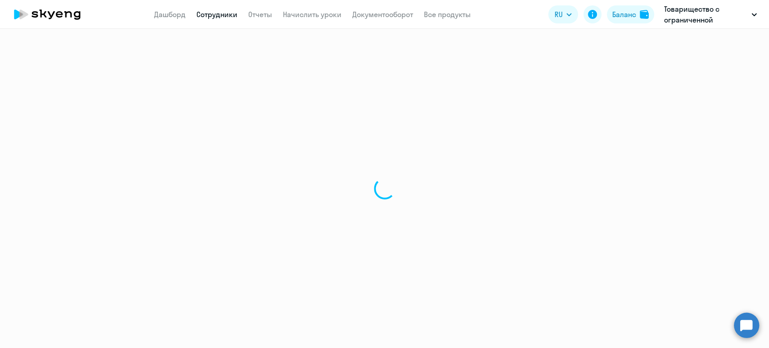
select select "30"
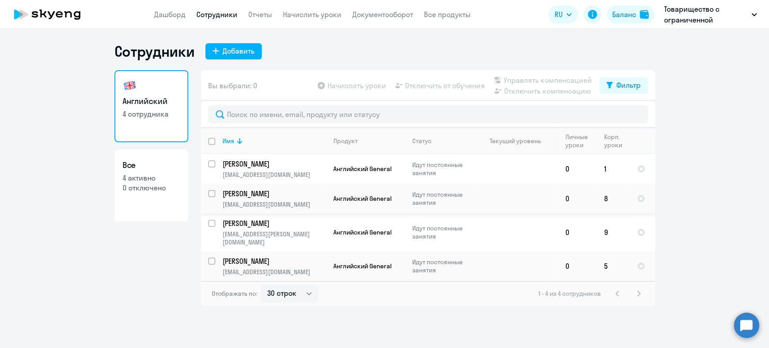
click at [612, 195] on td "8" at bounding box center [613, 199] width 33 height 30
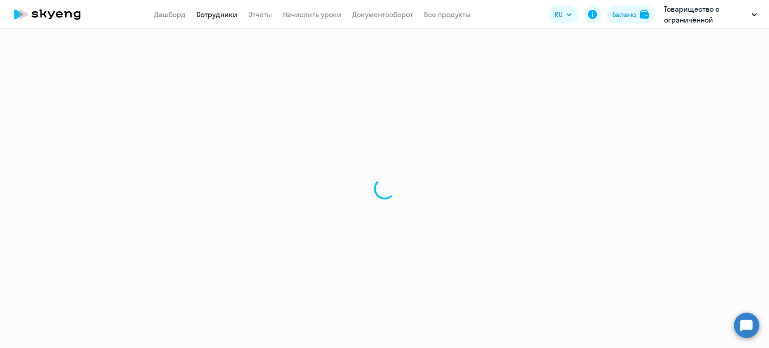
select select "english"
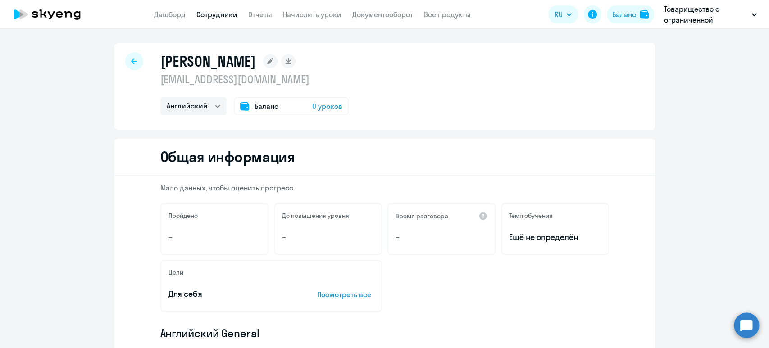
click at [322, 108] on span "0 уроков" at bounding box center [327, 106] width 30 height 11
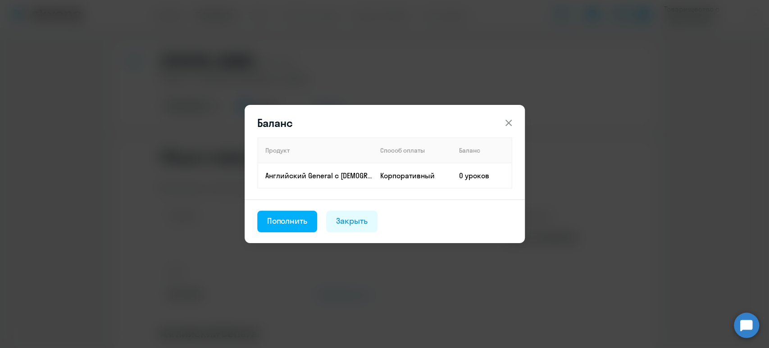
click at [346, 225] on div "Закрыть" at bounding box center [352, 221] width 32 height 12
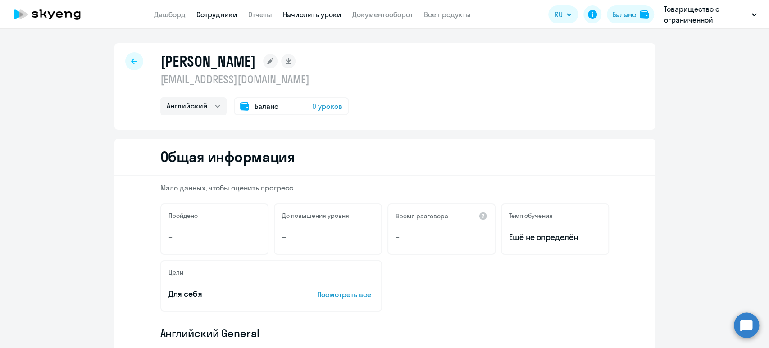
click at [331, 14] on link "Начислить уроки" at bounding box center [312, 14] width 59 height 9
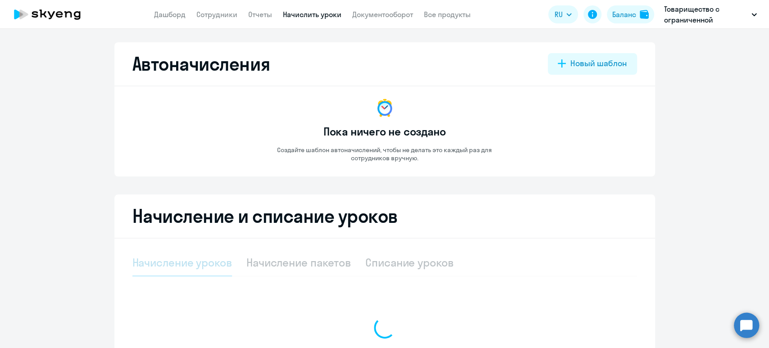
select select "10"
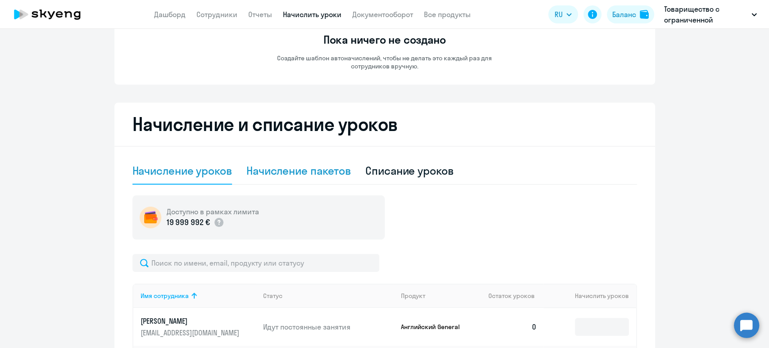
scroll to position [278, 0]
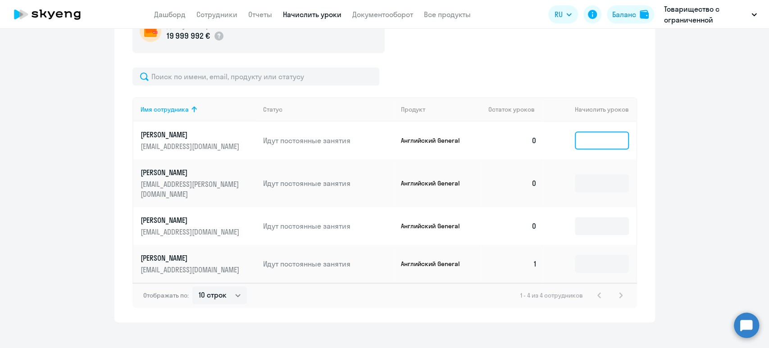
click at [604, 140] on input at bounding box center [602, 141] width 54 height 18
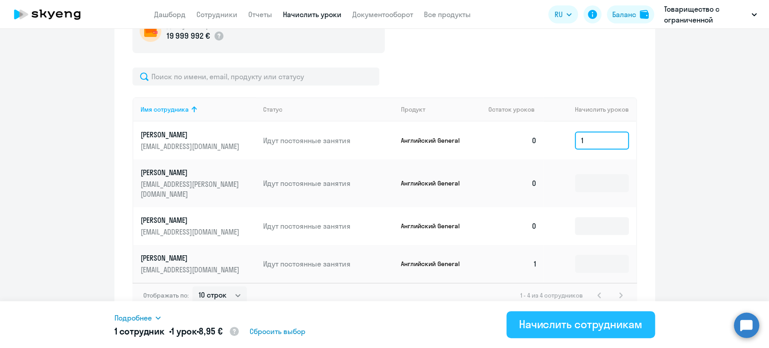
type input "1"
click at [595, 323] on div "Начислить сотрудникам" at bounding box center [580, 324] width 123 height 14
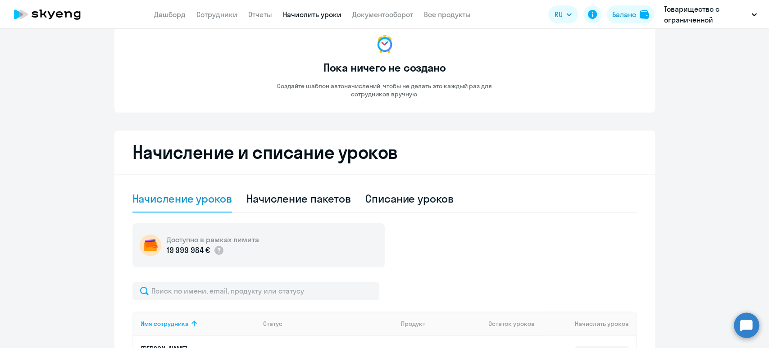
scroll to position [180, 0]
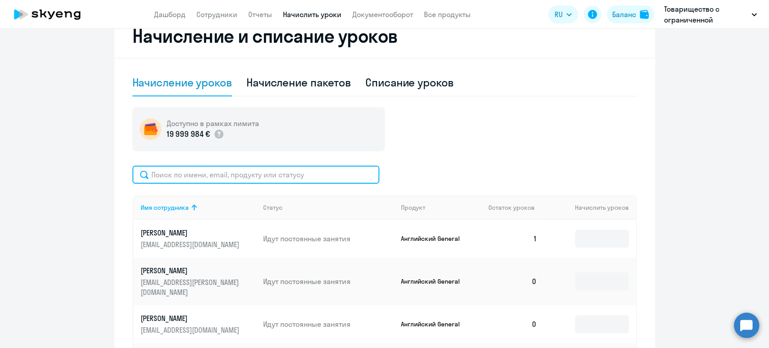
click at [231, 178] on input "text" at bounding box center [255, 175] width 247 height 18
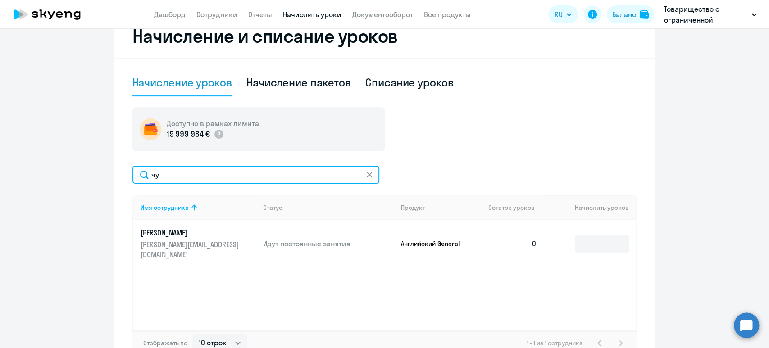
type input "чу"
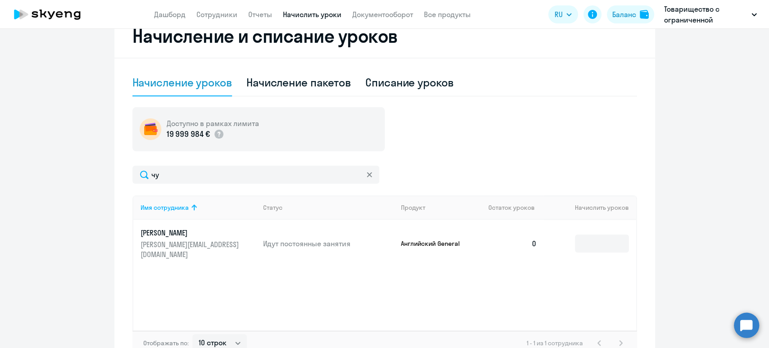
click at [601, 249] on td at bounding box center [590, 244] width 92 height 48
click at [593, 238] on input at bounding box center [602, 244] width 54 height 18
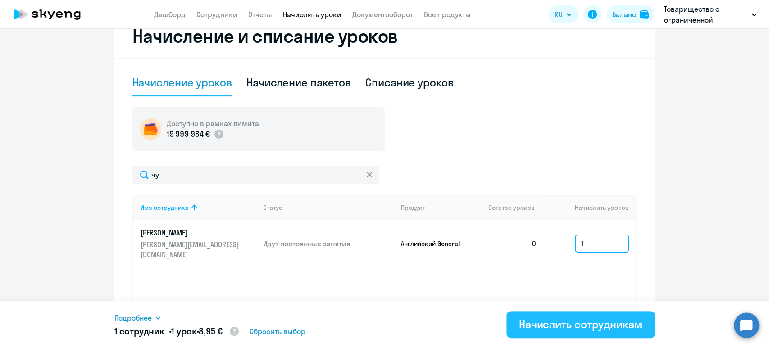
type input "1"
click at [585, 319] on div "Начислить сотрудникам" at bounding box center [580, 324] width 123 height 14
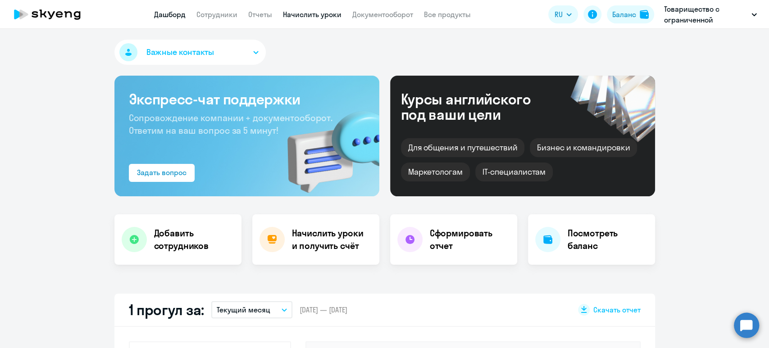
click at [307, 15] on link "Начислить уроки" at bounding box center [312, 14] width 59 height 9
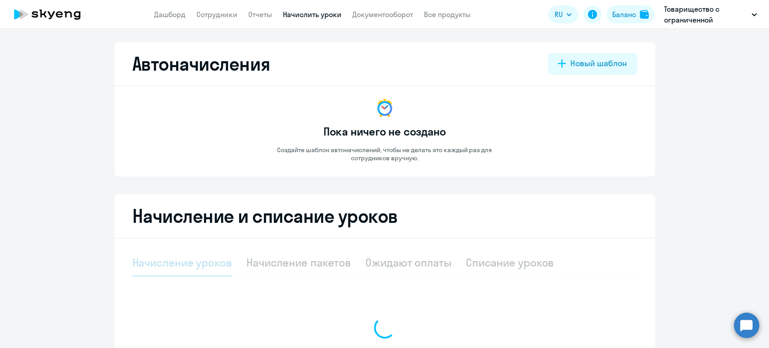
select select "10"
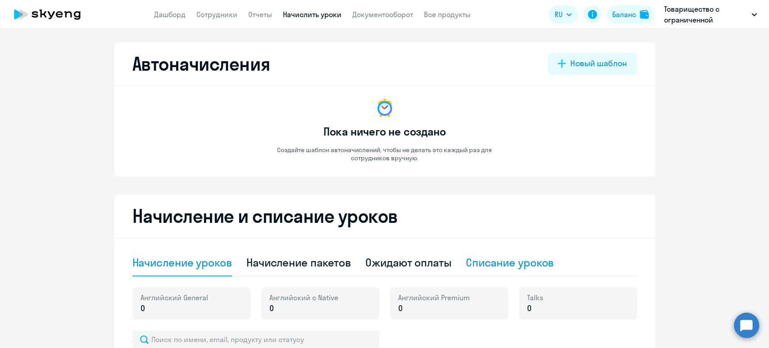
click at [520, 264] on div "Списание уроков" at bounding box center [510, 262] width 88 height 14
select select "10"
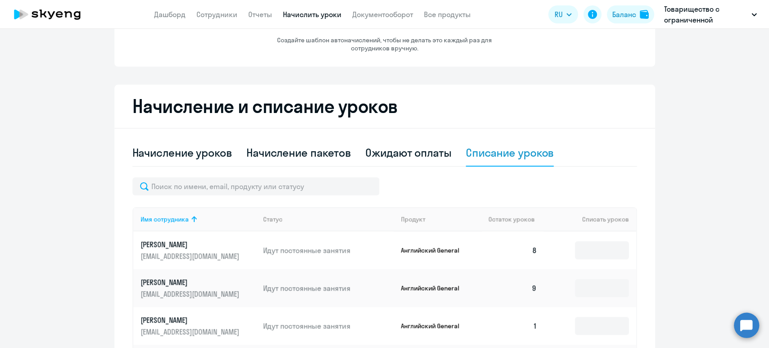
scroll to position [180, 0]
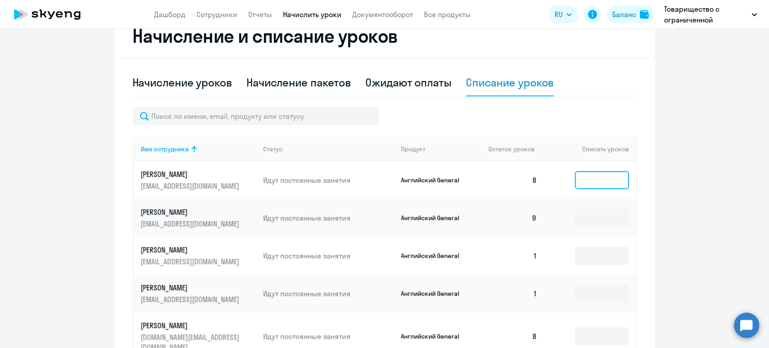
click at [609, 181] on input at bounding box center [602, 180] width 54 height 18
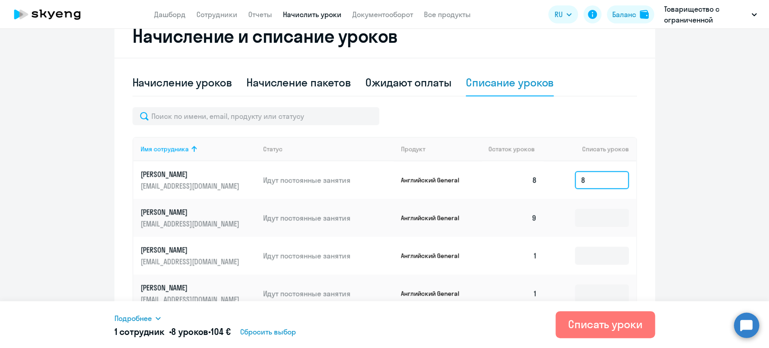
scroll to position [240, 0]
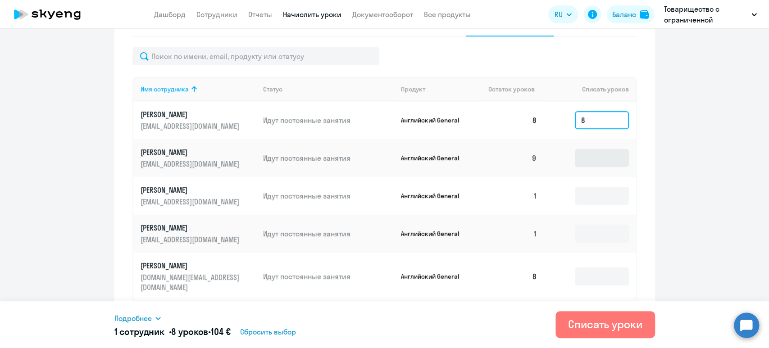
type input "8"
click at [608, 161] on input at bounding box center [602, 158] width 54 height 18
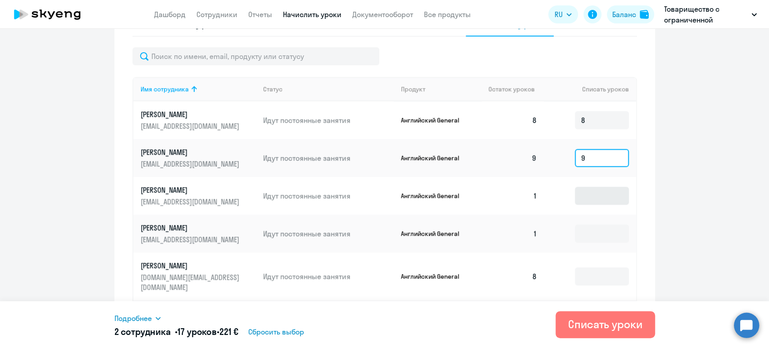
type input "9"
click at [595, 194] on input at bounding box center [602, 196] width 54 height 18
type input "1"
click at [591, 235] on input at bounding box center [602, 234] width 54 height 18
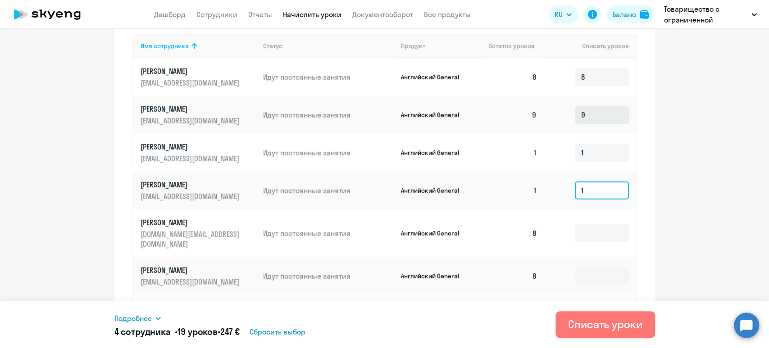
scroll to position [360, 0]
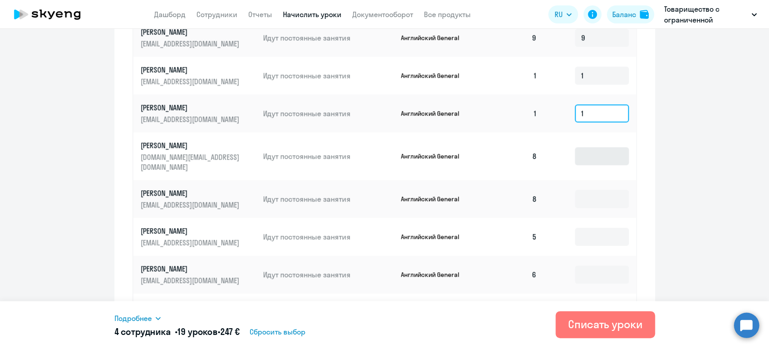
type input "1"
click at [607, 155] on input at bounding box center [602, 156] width 54 height 18
type input "8"
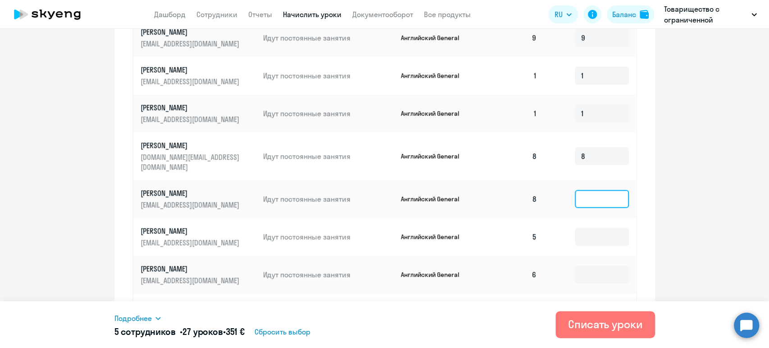
click at [596, 192] on input at bounding box center [602, 199] width 54 height 18
type input "8"
click at [595, 228] on input at bounding box center [602, 237] width 54 height 18
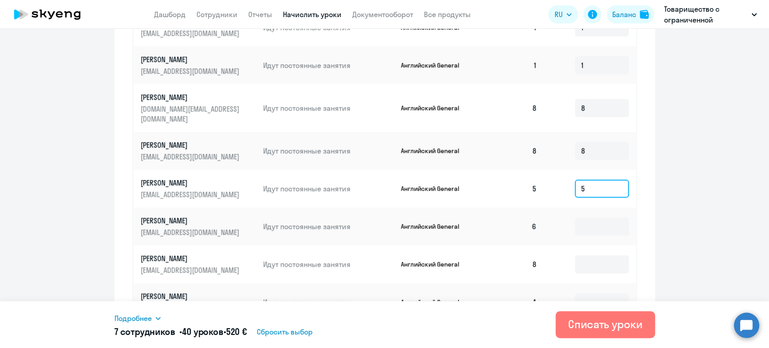
scroll to position [447, 0]
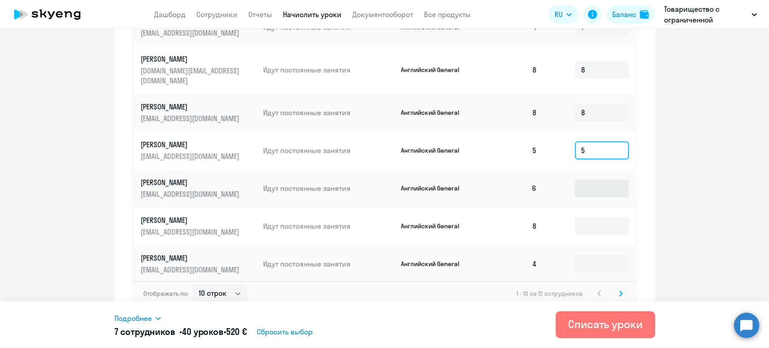
type input "5"
click at [602, 179] on input at bounding box center [602, 188] width 54 height 18
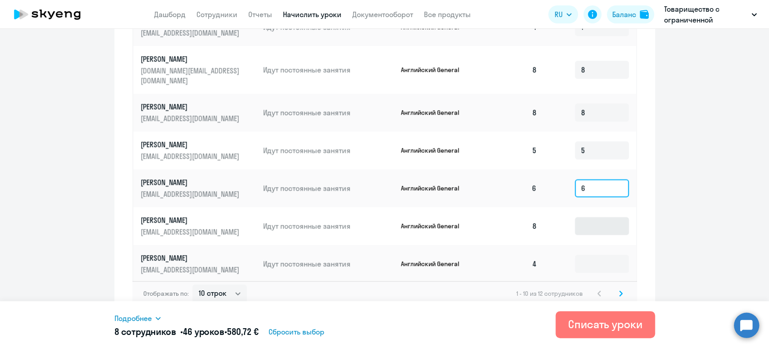
type input "6"
click at [601, 217] on input at bounding box center [602, 226] width 54 height 18
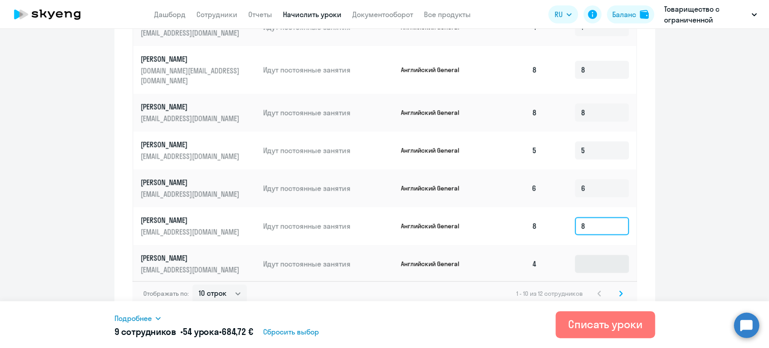
type input "8"
click at [605, 255] on input at bounding box center [602, 264] width 54 height 18
type input "4"
click at [619, 288] on svg-icon at bounding box center [620, 293] width 11 height 11
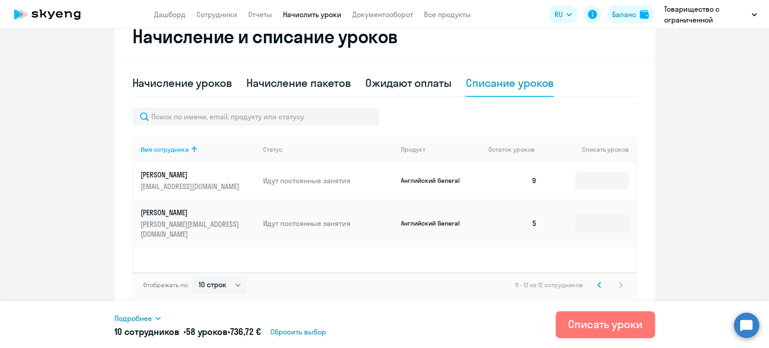
scroll to position [180, 0]
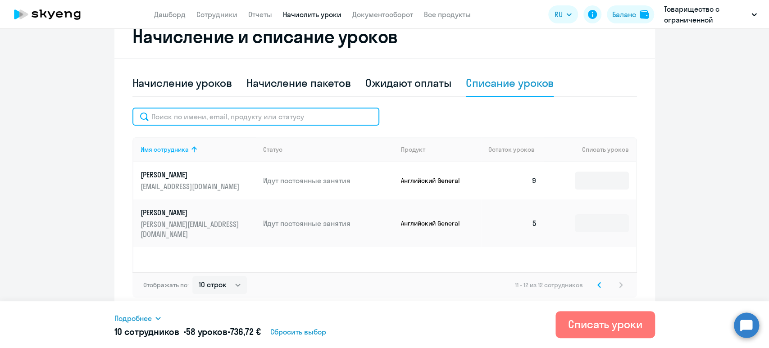
click at [221, 123] on input "text" at bounding box center [255, 117] width 247 height 18
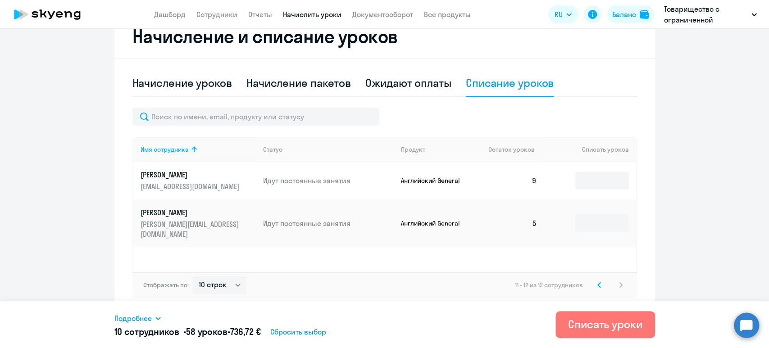
click at [596, 286] on svg-icon at bounding box center [599, 285] width 11 height 11
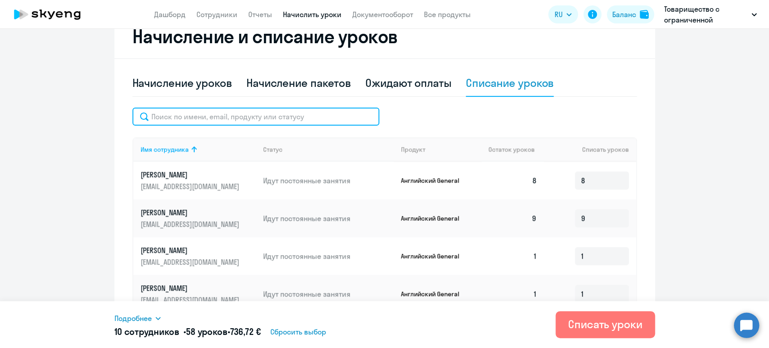
click at [203, 121] on input "text" at bounding box center [255, 117] width 247 height 18
paste input "Шаирбек"
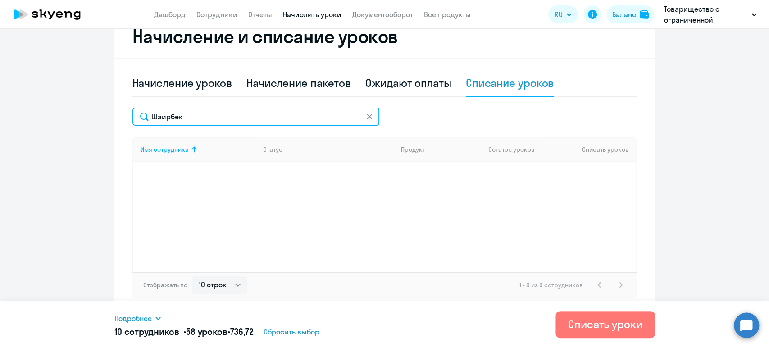
type input "Шаирбек"
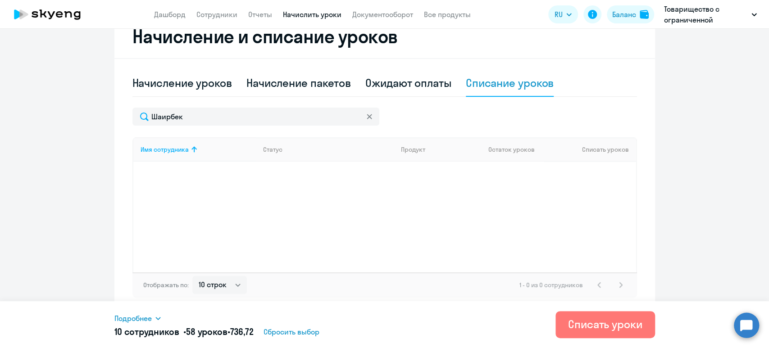
click at [367, 115] on icon at bounding box center [369, 116] width 5 height 5
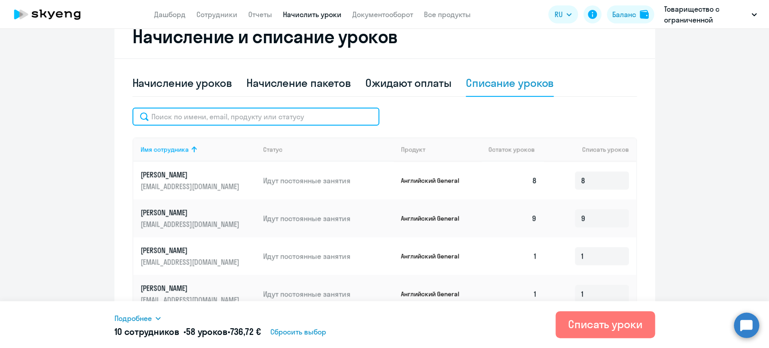
click at [236, 119] on input "text" at bounding box center [255, 117] width 247 height 18
paste input "Дарья"
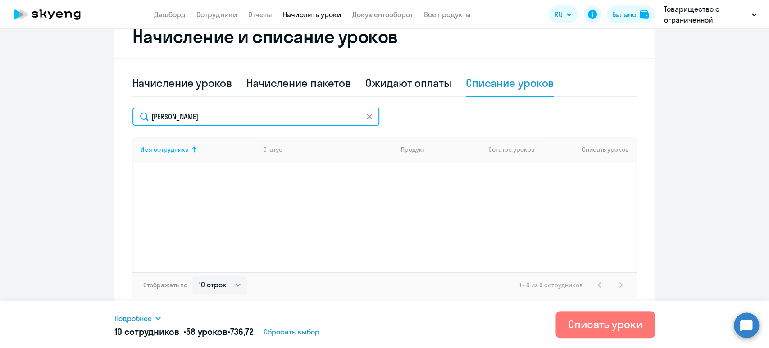
drag, startPoint x: 261, startPoint y: 109, endPoint x: 124, endPoint y: 121, distance: 137.5
click at [124, 121] on div "Начисление и списание уроков Начисление уроков Начисление пакетов Ожидают оплат…" at bounding box center [384, 163] width 540 height 297
paste input "ероника"
type input "Вероника"
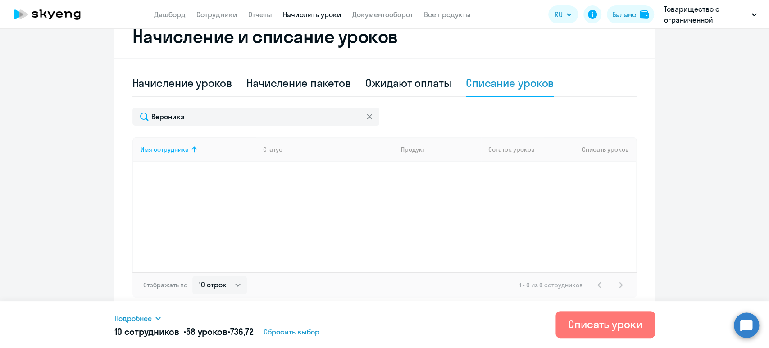
click at [367, 116] on icon at bounding box center [369, 116] width 5 height 5
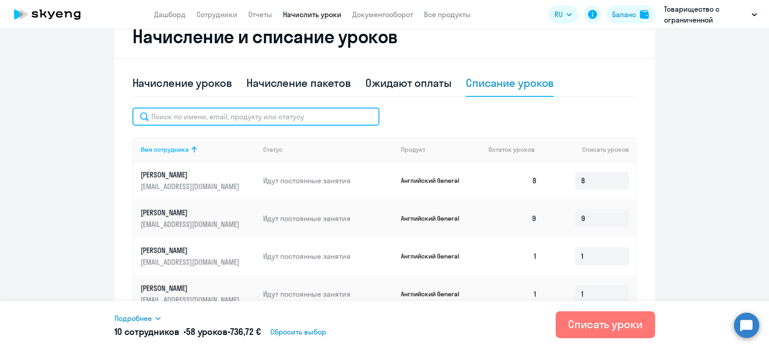
click at [257, 114] on input "text" at bounding box center [255, 117] width 247 height 18
paste input "Константин"
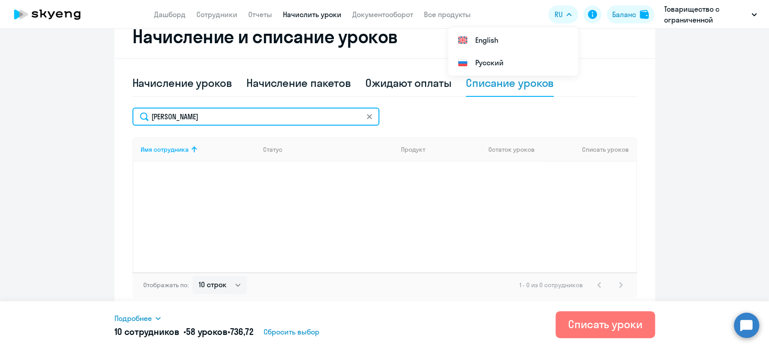
drag, startPoint x: 194, startPoint y: 115, endPoint x: 87, endPoint y: 114, distance: 106.7
click at [87, 114] on ng-component "Автоначисления Новый шаблон Пока ничего не создано Создайте шаблон автоначислен…" at bounding box center [384, 87] width 769 height 449
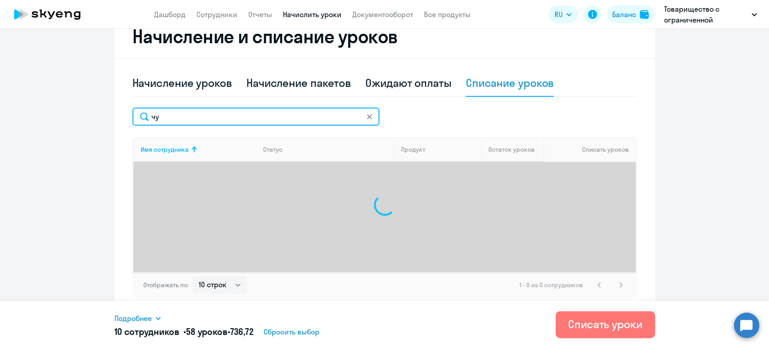
type input "чуб"
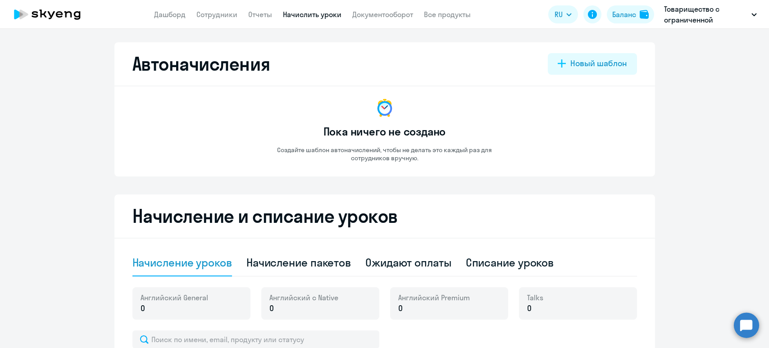
select select "10"
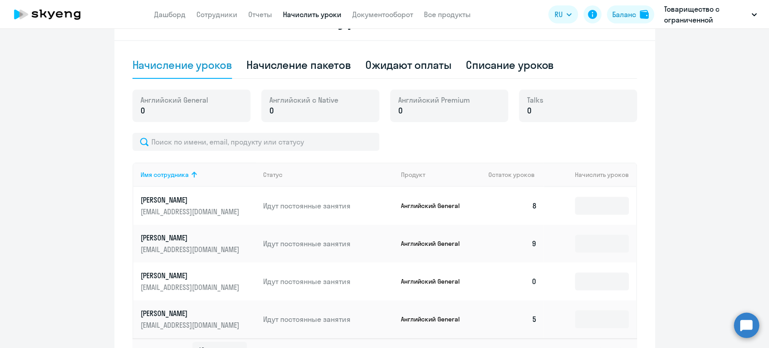
scroll to position [263, 0]
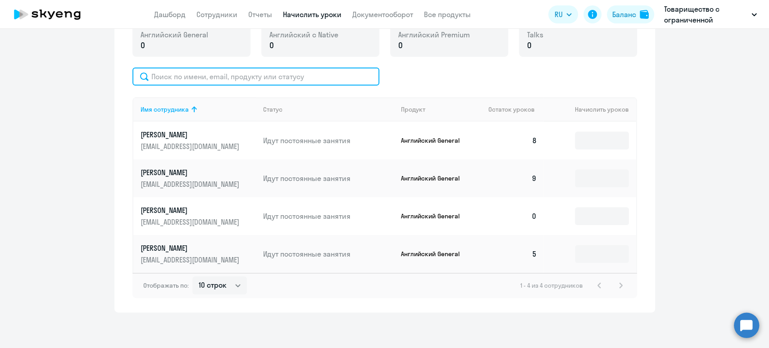
click at [184, 77] on input "text" at bounding box center [255, 77] width 247 height 18
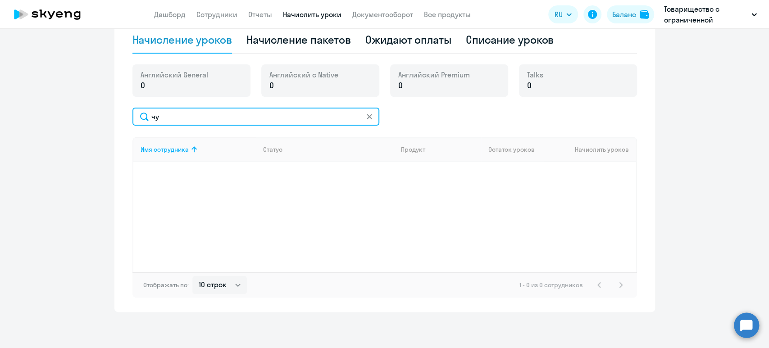
type input "чуб"
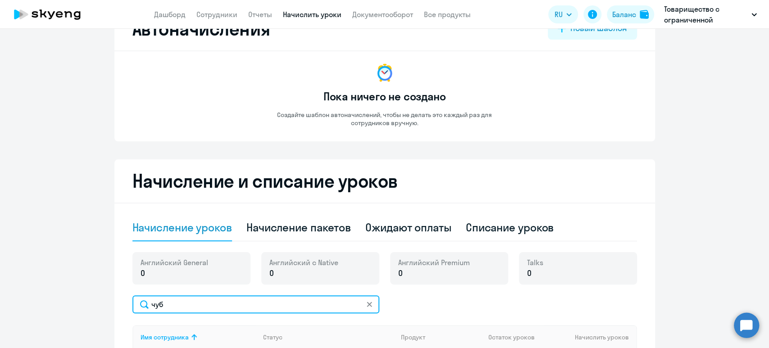
scroll to position [0, 0]
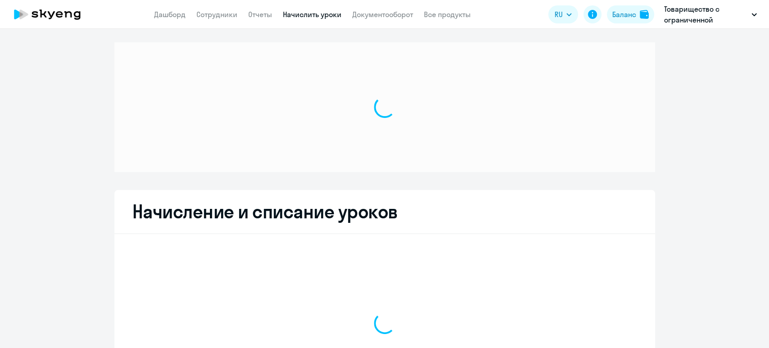
select select "10"
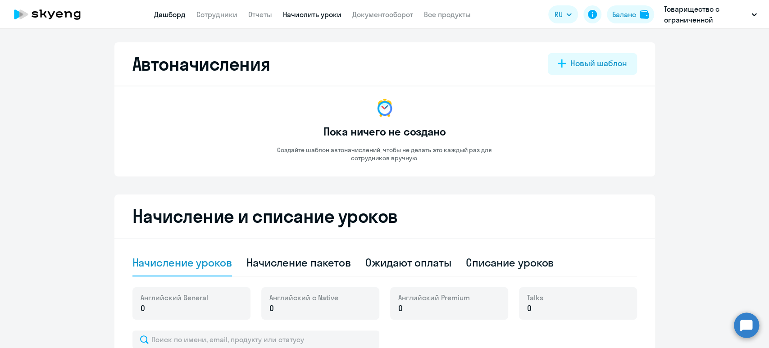
click at [169, 10] on link "Дашборд" at bounding box center [170, 14] width 32 height 9
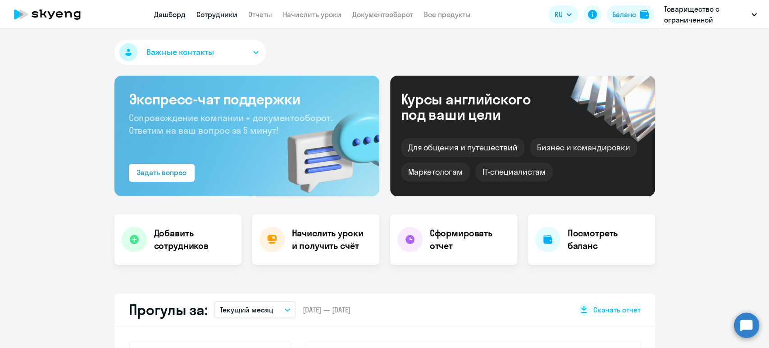
click at [214, 17] on link "Сотрудники" at bounding box center [216, 14] width 41 height 9
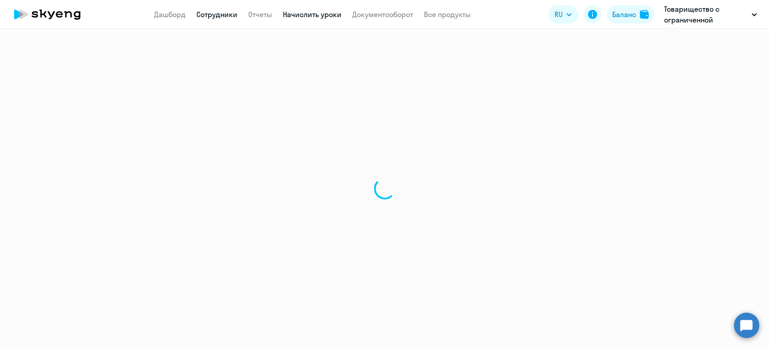
select select "30"
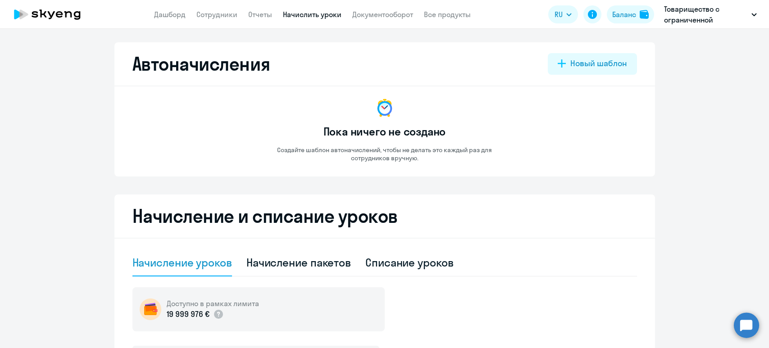
select select "10"
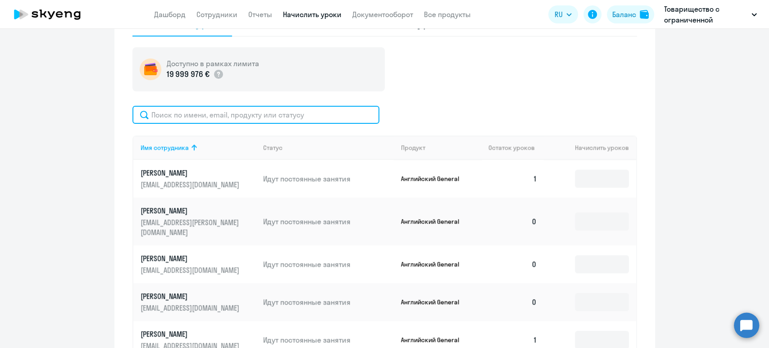
click at [236, 108] on input "text" at bounding box center [255, 115] width 247 height 18
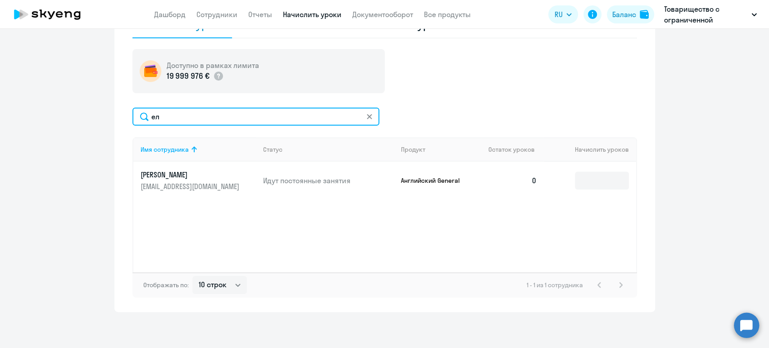
scroll to position [238, 0]
type input "елф"
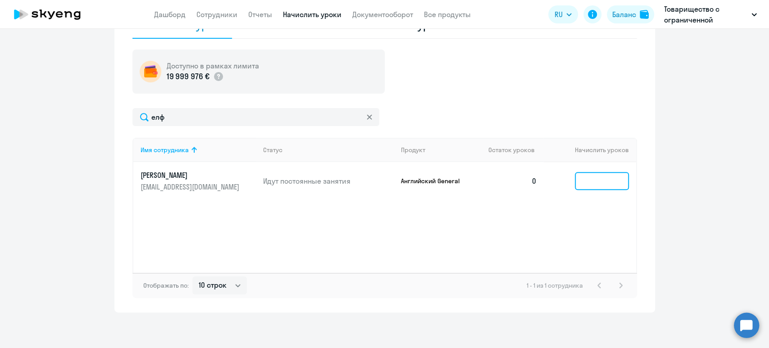
click at [582, 180] on input at bounding box center [602, 181] width 54 height 18
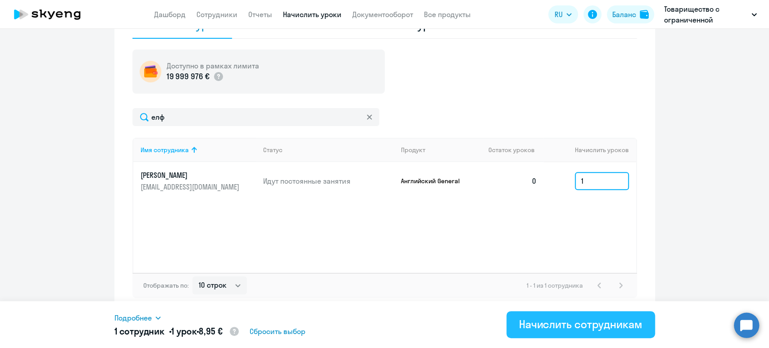
type input "1"
click at [592, 322] on div "Начислить сотрудникам" at bounding box center [580, 324] width 123 height 14
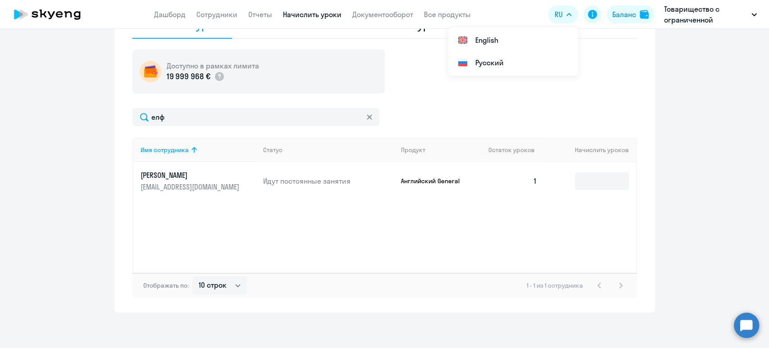
click at [407, 328] on div "Автоначисления Новый шаблон Пока ничего не создано Создайте шаблон автоначислен…" at bounding box center [384, 188] width 769 height 319
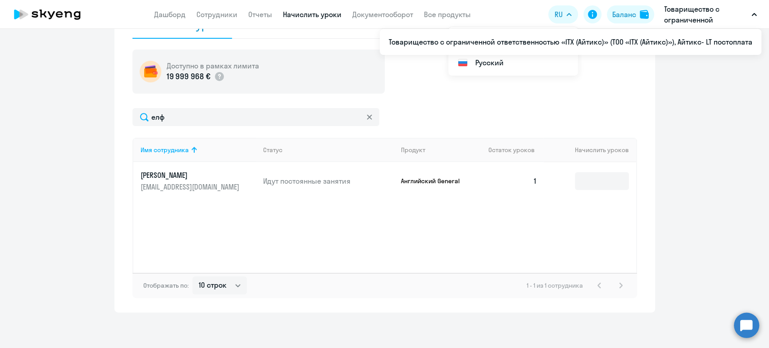
click at [698, 14] on p "Товарищество с ограниченной ответственностью «ITX (Айтикс)» (ТОО «ITX (Айтикс)»…" at bounding box center [706, 15] width 84 height 22
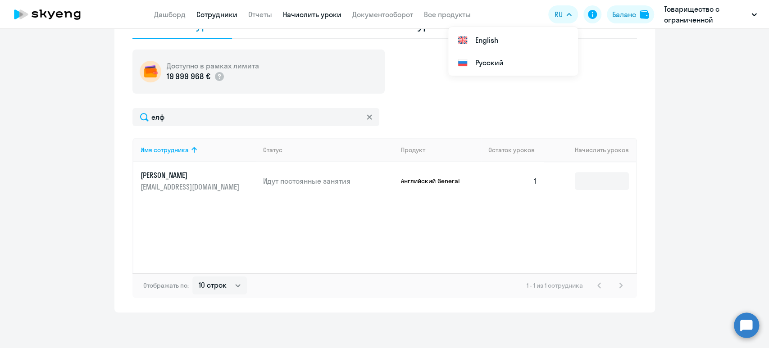
click at [217, 12] on link "Сотрудники" at bounding box center [216, 14] width 41 height 9
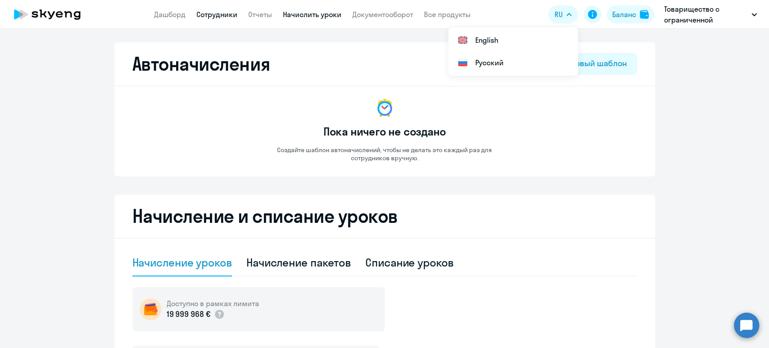
select select "30"
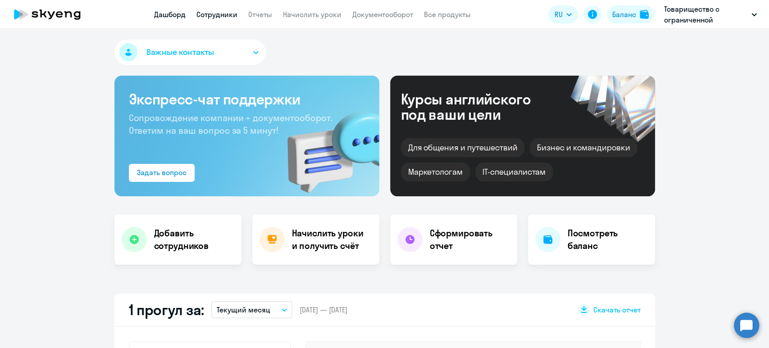
click at [215, 12] on link "Сотрудники" at bounding box center [216, 14] width 41 height 9
select select "30"
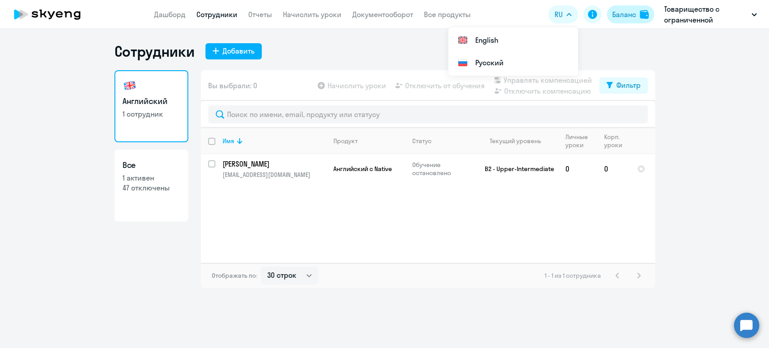
click at [637, 13] on button "Баланс" at bounding box center [630, 14] width 47 height 18
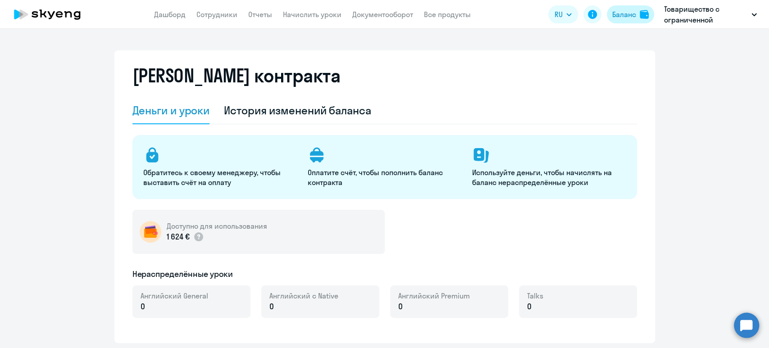
select select "english_adult_not_native_speaker"
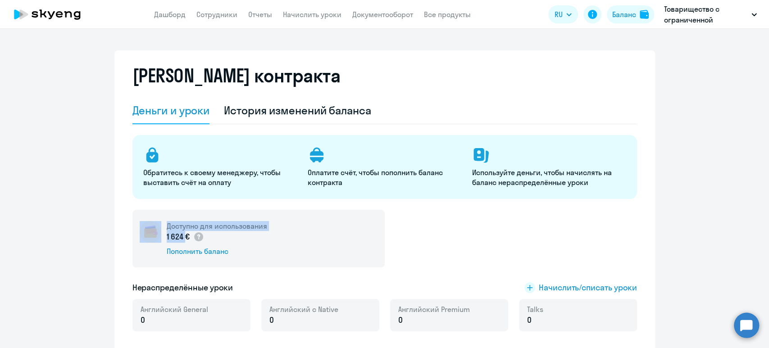
drag, startPoint x: 179, startPoint y: 237, endPoint x: 158, endPoint y: 237, distance: 21.2
click at [158, 237] on div "Доступно для использования 1 624 € Пополнить баланс" at bounding box center [258, 239] width 252 height 58
click at [236, 236] on div "1 624 €" at bounding box center [217, 237] width 100 height 12
drag, startPoint x: 185, startPoint y: 237, endPoint x: 161, endPoint y: 237, distance: 23.9
click at [161, 237] on div "Доступно для использования 1 624 € Пополнить баланс" at bounding box center [258, 239] width 252 height 58
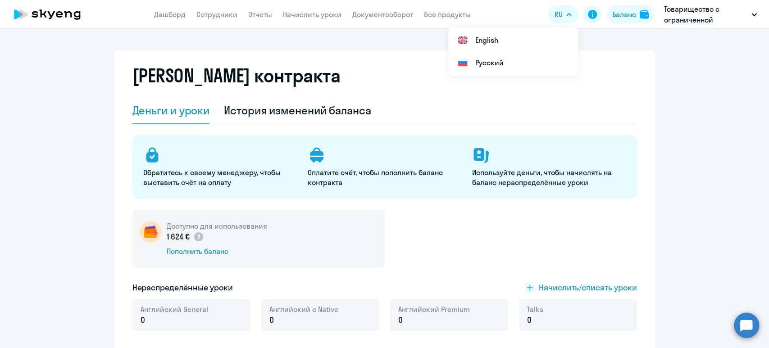
copy p "1 624 €"
click at [623, 14] on div "Баланс" at bounding box center [624, 14] width 24 height 11
copy p "1 624 €"
click at [206, 17] on link "Сотрудники" at bounding box center [216, 14] width 41 height 9
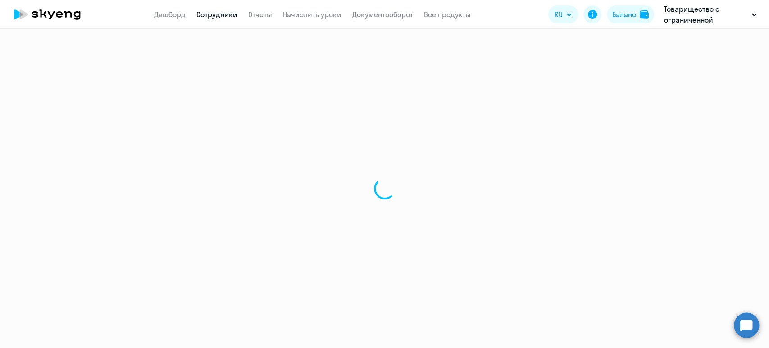
select select "30"
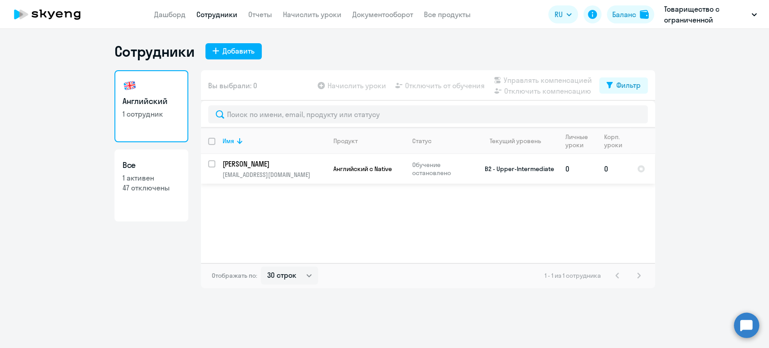
click at [226, 162] on p "[PERSON_NAME]" at bounding box center [273, 164] width 102 height 10
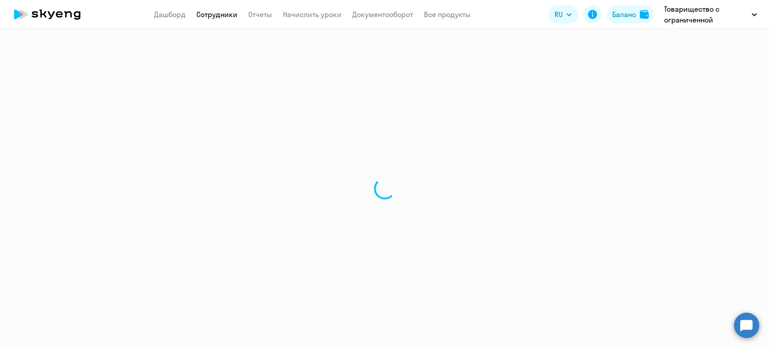
select select "english"
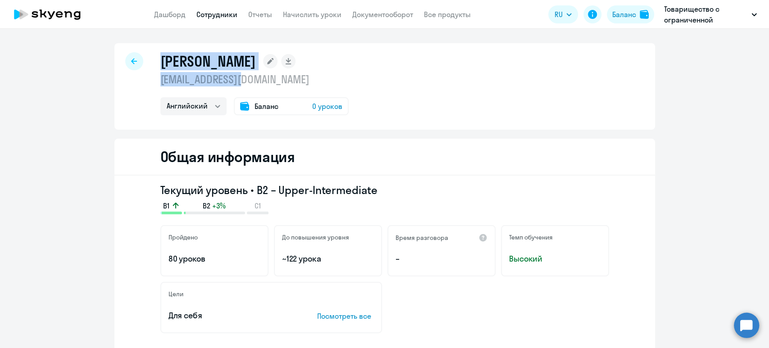
copy div "Ханин Леонид han094@yandex.ru"
drag, startPoint x: 154, startPoint y: 59, endPoint x: 258, endPoint y: 82, distance: 106.6
click at [258, 82] on div "Ханин Леонид han094@yandex.ru Английский Баланс 0 уроков" at bounding box center [384, 86] width 540 height 86
click at [220, 81] on p "[EMAIL_ADDRESS][DOMAIN_NAME]" at bounding box center [254, 79] width 188 height 14
drag, startPoint x: 264, startPoint y: 80, endPoint x: 158, endPoint y: 79, distance: 105.8
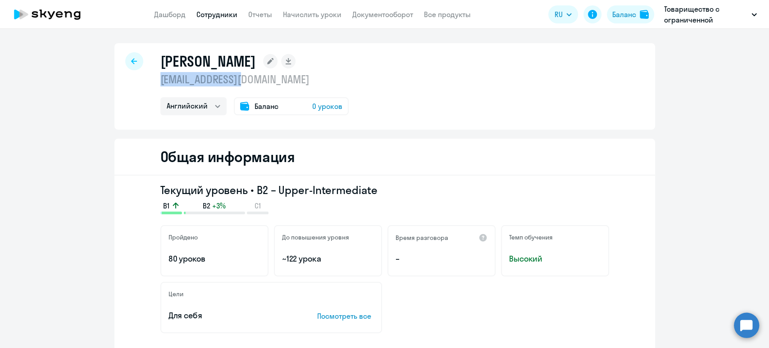
click at [160, 79] on p "[EMAIL_ADDRESS][DOMAIN_NAME]" at bounding box center [254, 79] width 188 height 14
copy p "[EMAIL_ADDRESS][DOMAIN_NAME]"
click at [225, 12] on link "Сотрудники" at bounding box center [216, 14] width 41 height 9
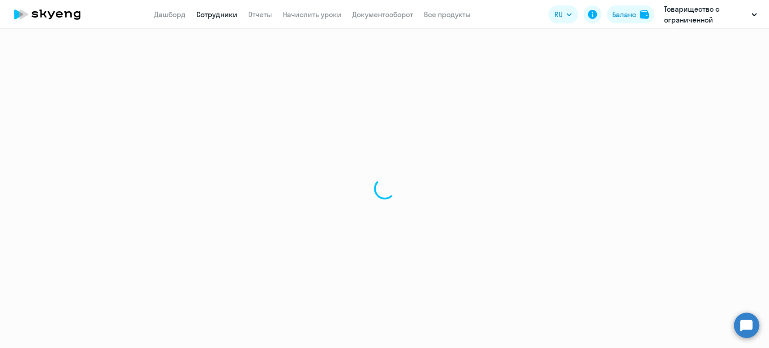
select select "30"
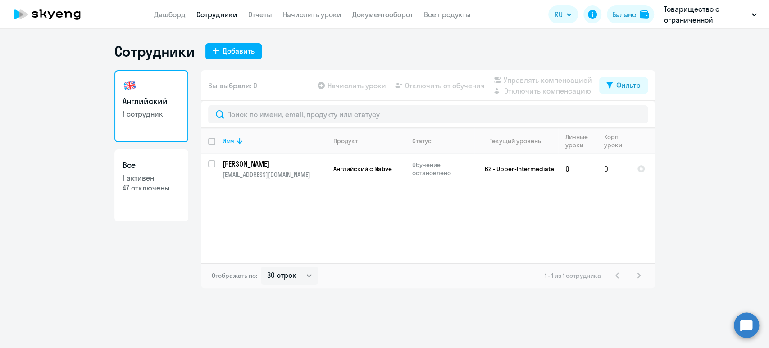
click at [225, 12] on link "Сотрудники" at bounding box center [216, 14] width 41 height 9
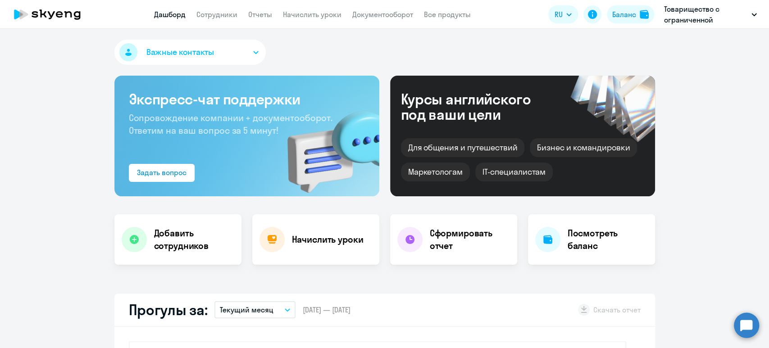
select select "30"
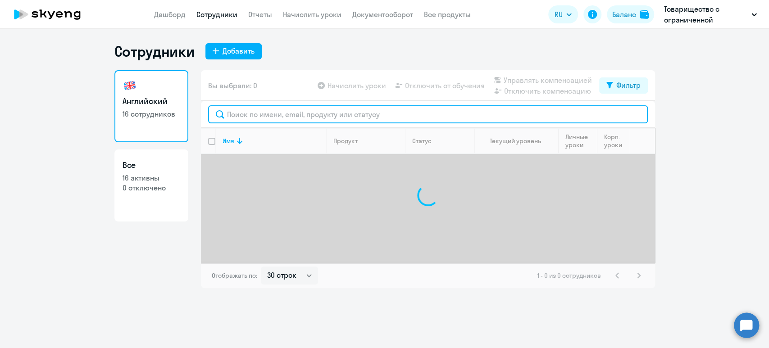
click at [248, 110] on input "text" at bounding box center [428, 114] width 440 height 18
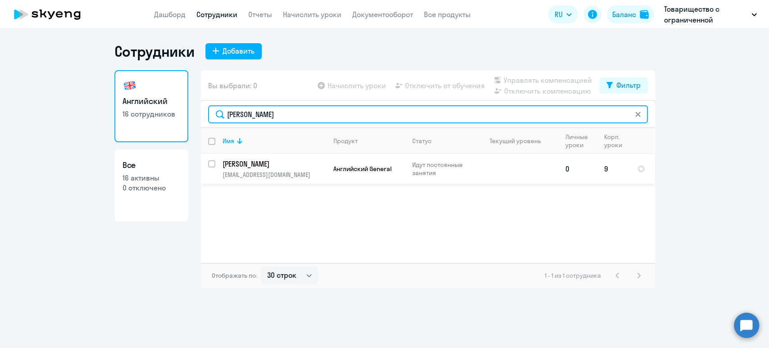
type input "ханин"
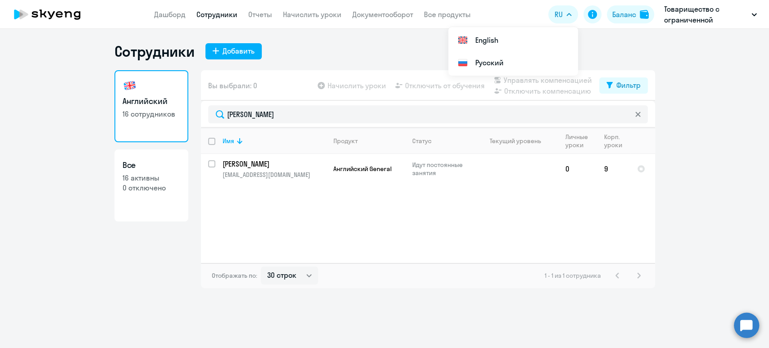
click at [216, 14] on link "Сотрудники" at bounding box center [216, 14] width 41 height 9
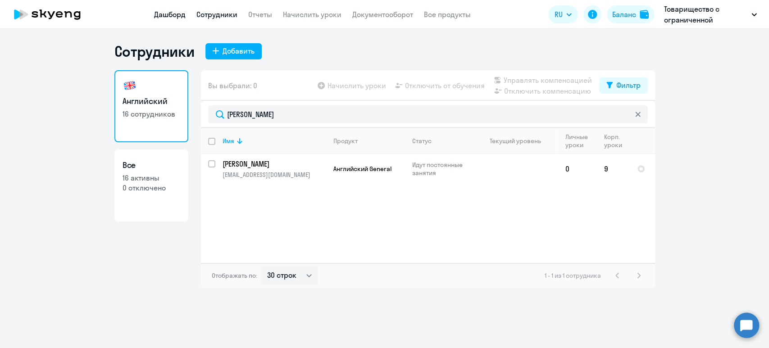
click at [166, 18] on link "Дашборд" at bounding box center [170, 14] width 32 height 9
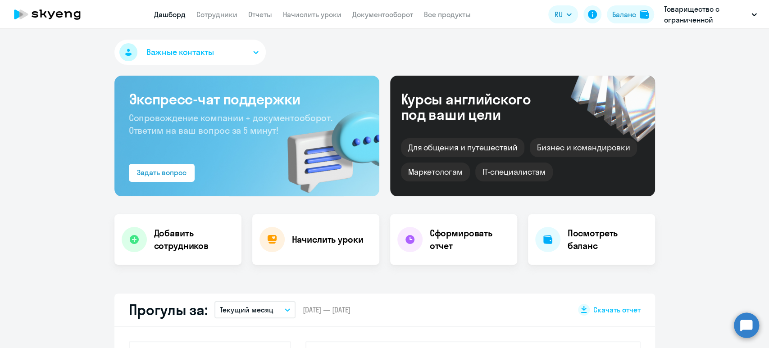
select select "30"
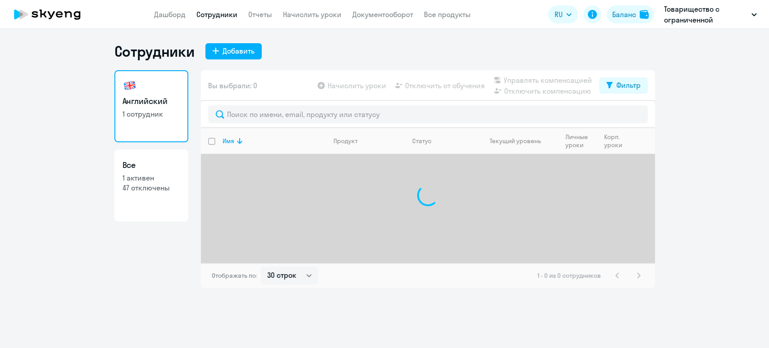
select select "30"
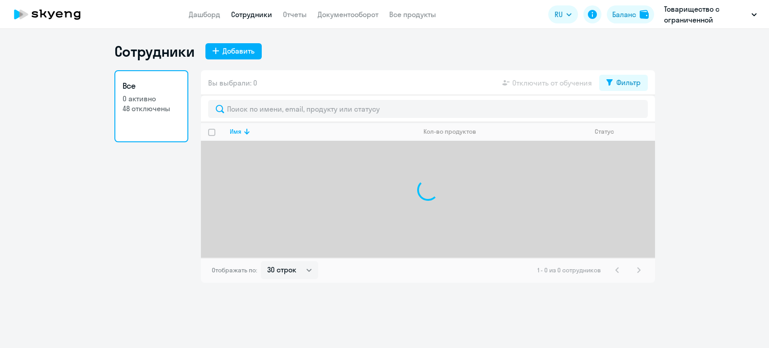
select select "30"
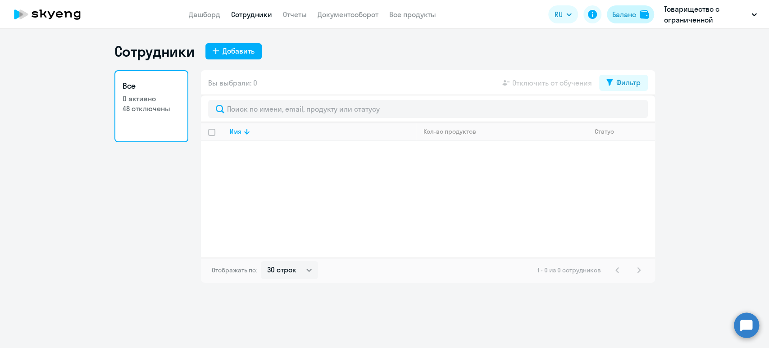
click at [634, 14] on div "Баланс" at bounding box center [624, 14] width 24 height 11
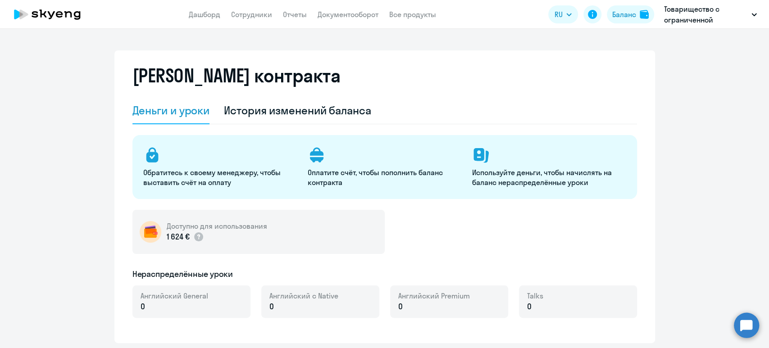
select select "english_adult_not_native_speaker"
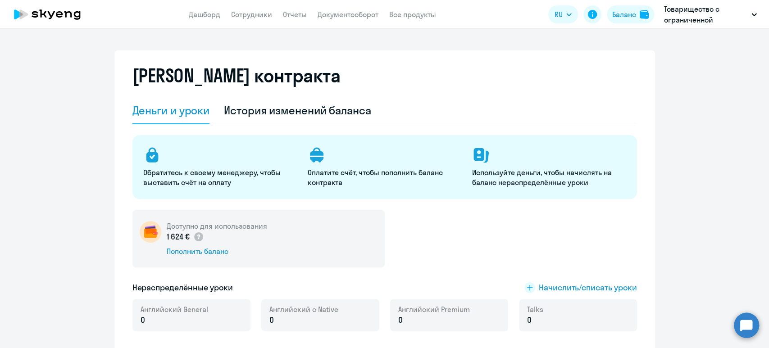
click at [177, 237] on p "1 624 €" at bounding box center [186, 237] width 38 height 12
drag, startPoint x: 186, startPoint y: 235, endPoint x: 163, endPoint y: 238, distance: 23.1
click at [167, 238] on p "1 624 €" at bounding box center [186, 237] width 38 height 12
copy p "1 624 €"
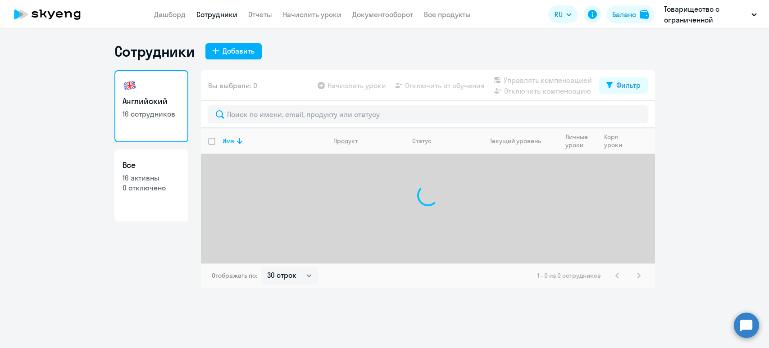
select select "30"
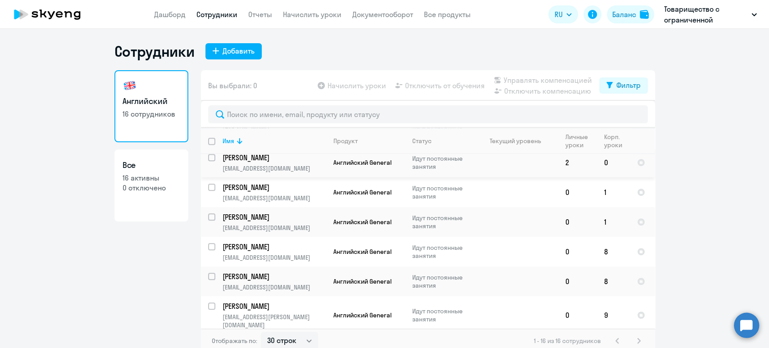
scroll to position [322, 0]
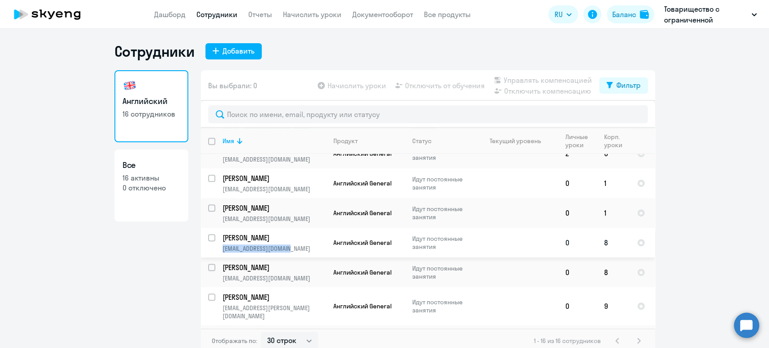
copy p "[EMAIL_ADDRESS][DOMAIN_NAME]"
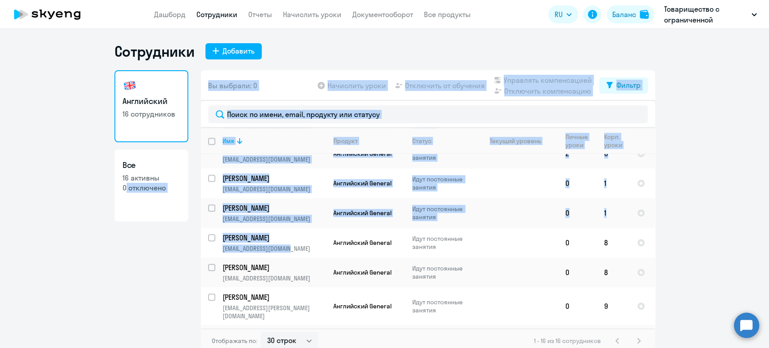
drag, startPoint x: 291, startPoint y: 231, endPoint x: 73, endPoint y: 239, distance: 218.6
click at [73, 239] on ng-component "Сотрудники Добавить Английский 16 сотрудников Все 16 активны 0 отключено Вы выб…" at bounding box center [384, 197] width 769 height 311
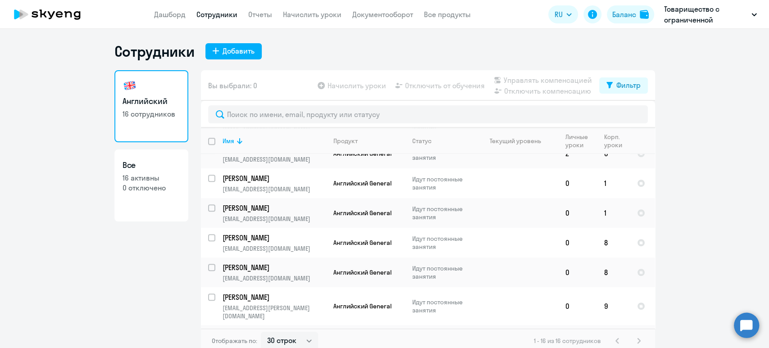
click at [379, 48] on div "Сотрудники Добавить" at bounding box center [384, 51] width 540 height 18
click at [221, 11] on link "Сотрудники" at bounding box center [216, 14] width 41 height 9
click at [329, 10] on link "Начислить уроки" at bounding box center [312, 14] width 59 height 9
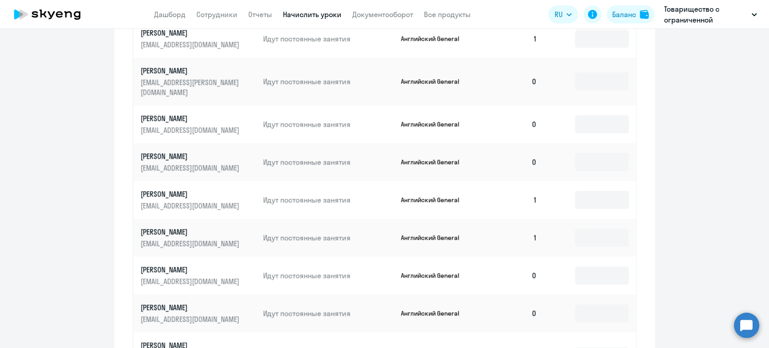
scroll to position [505, 0]
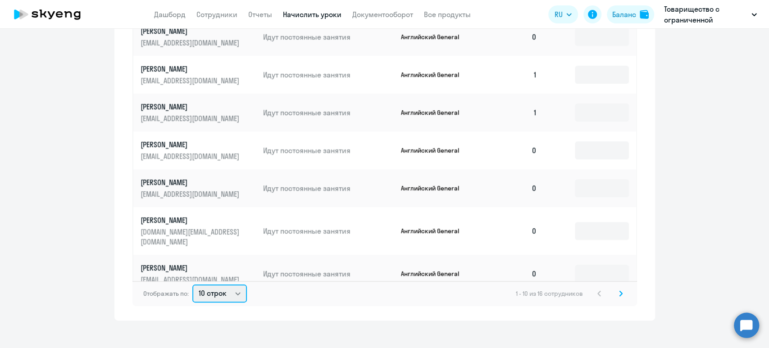
click at [229, 287] on select "10 строк 30 строк 50 строк" at bounding box center [219, 294] width 54 height 18
select select "50"
click at [192, 285] on select "10 строк 30 строк 50 строк" at bounding box center [219, 294] width 54 height 18
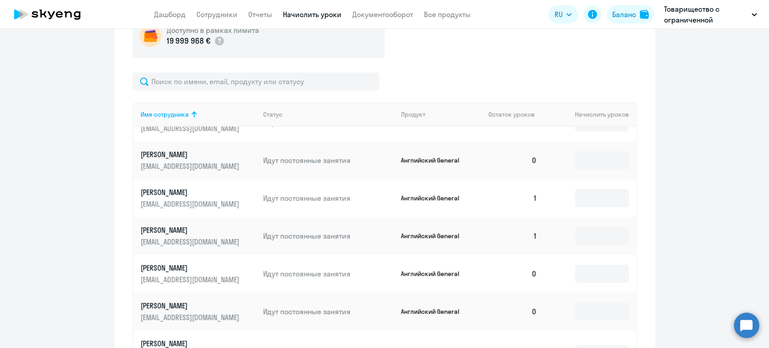
scroll to position [219, 0]
